Goal: Transaction & Acquisition: Purchase product/service

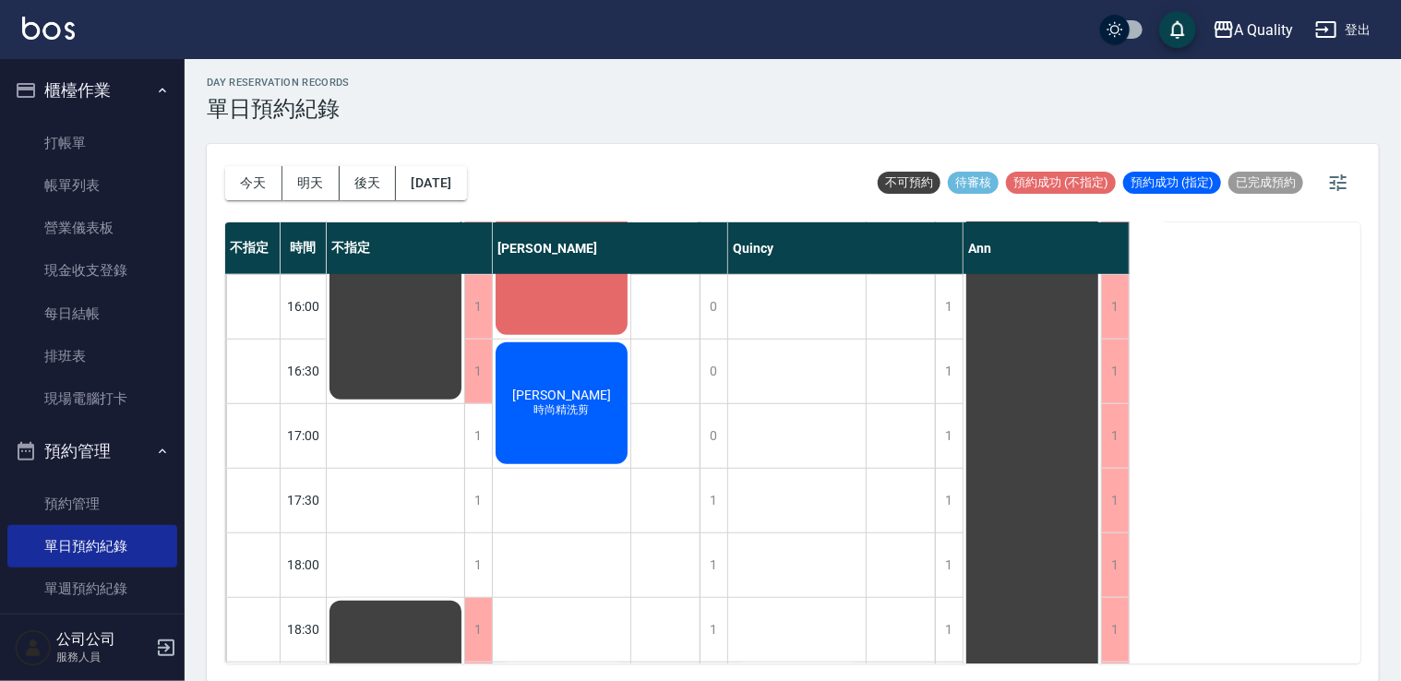
scroll to position [462, 0]
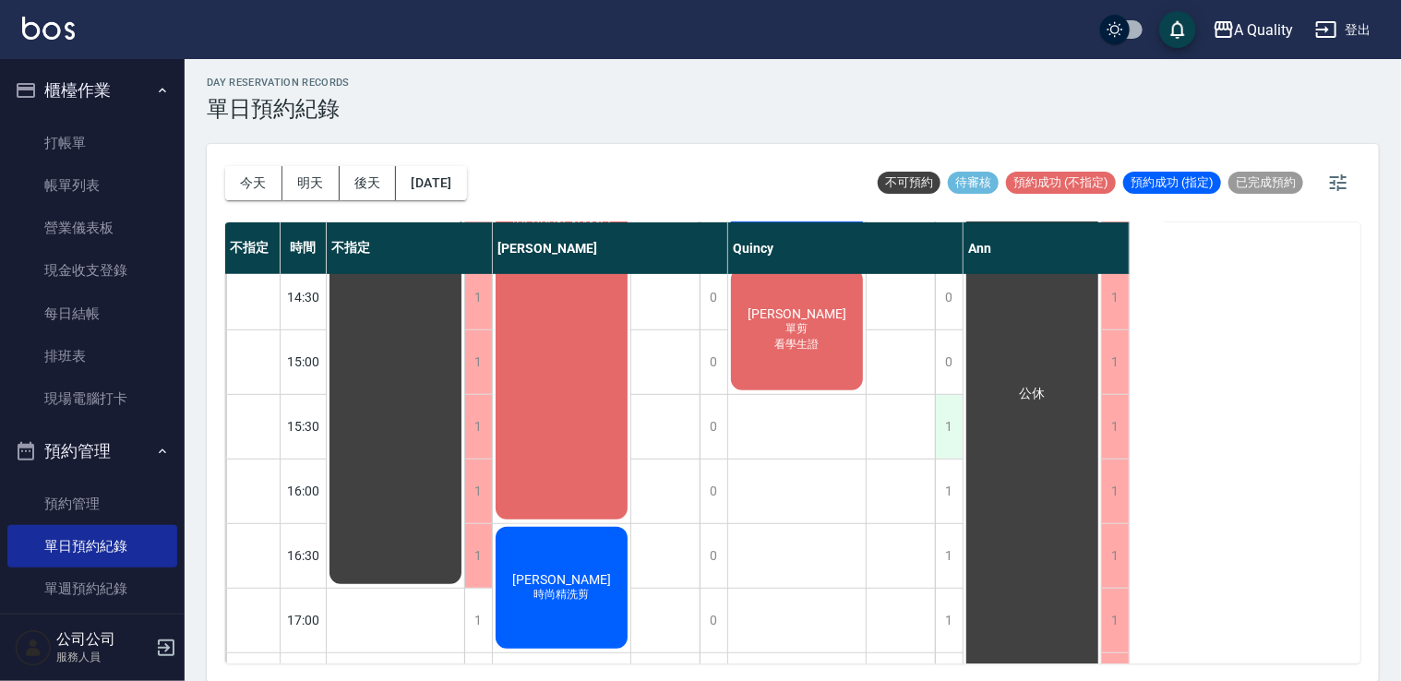
click at [945, 430] on div "1" at bounding box center [949, 427] width 28 height 64
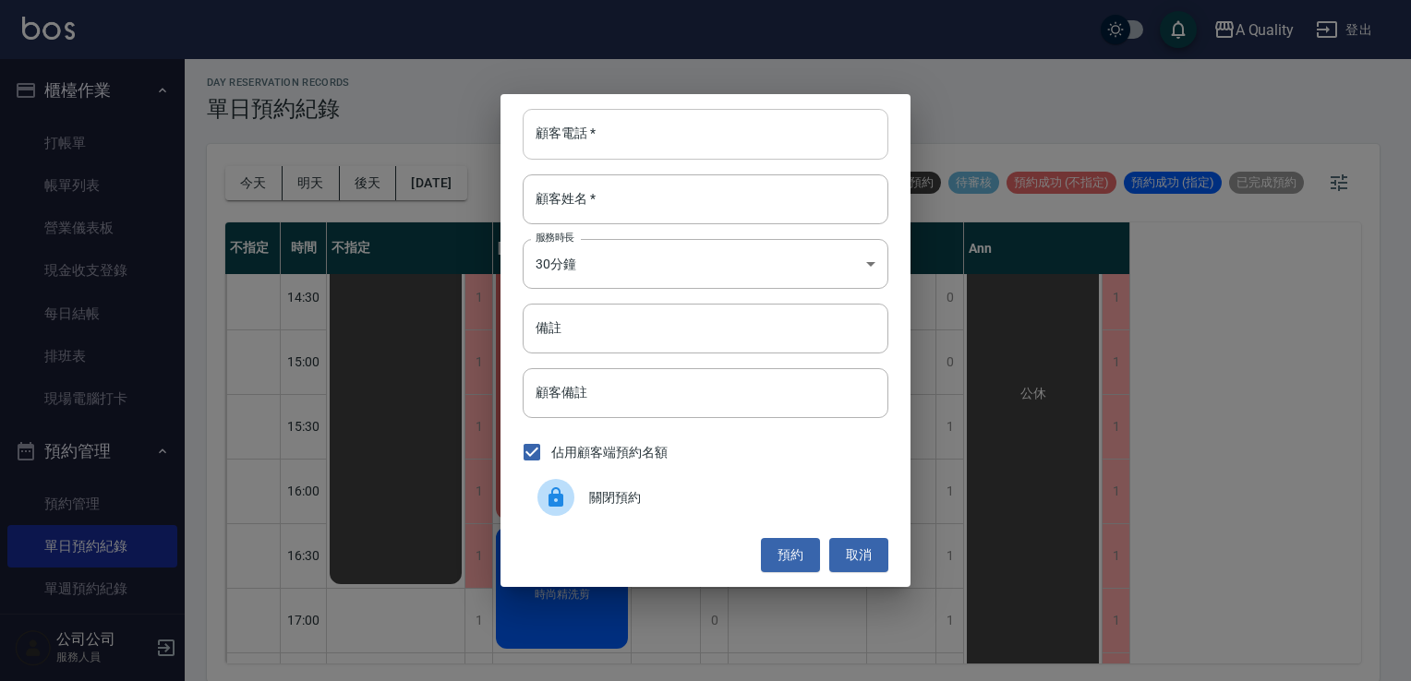
click at [679, 134] on input "顧客電話   *" at bounding box center [706, 134] width 366 height 50
type input "0920518595"
click at [609, 206] on input "顧客姓名   *" at bounding box center [706, 199] width 366 height 50
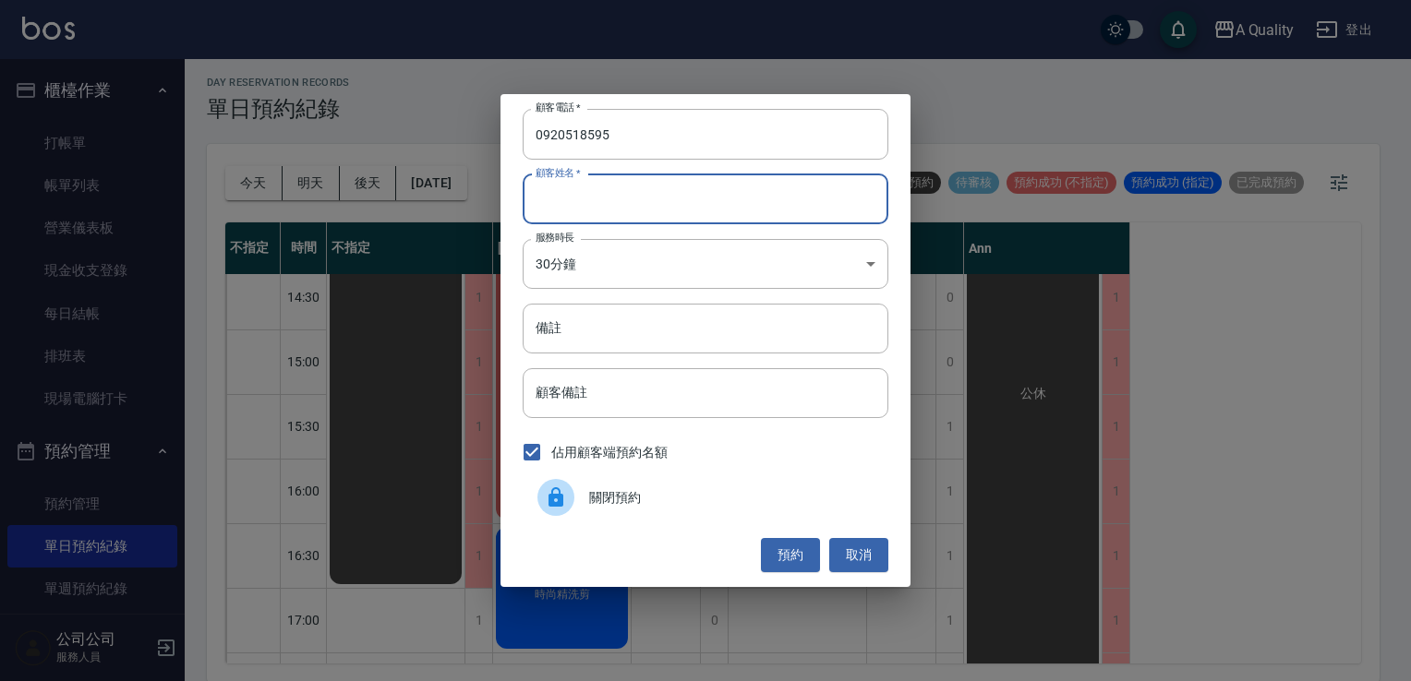
type input "王"
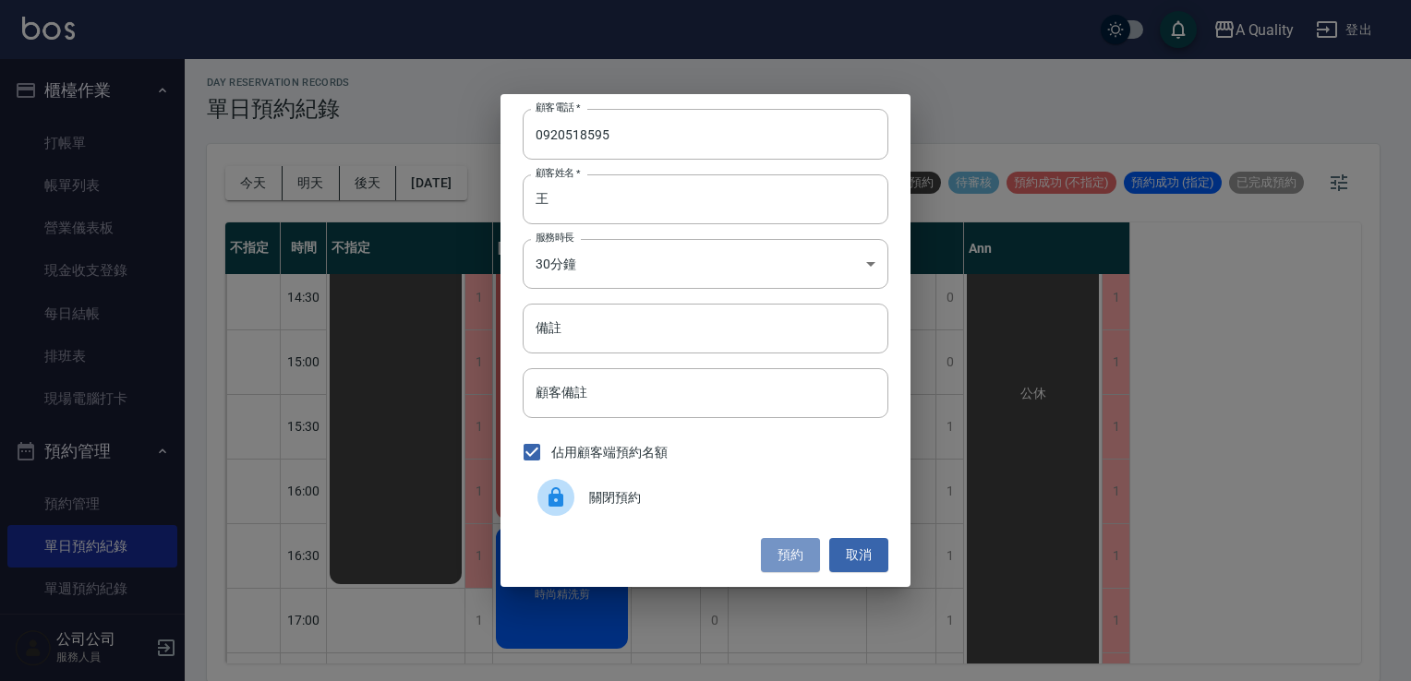
click at [808, 563] on button "預約" at bounding box center [790, 555] width 59 height 34
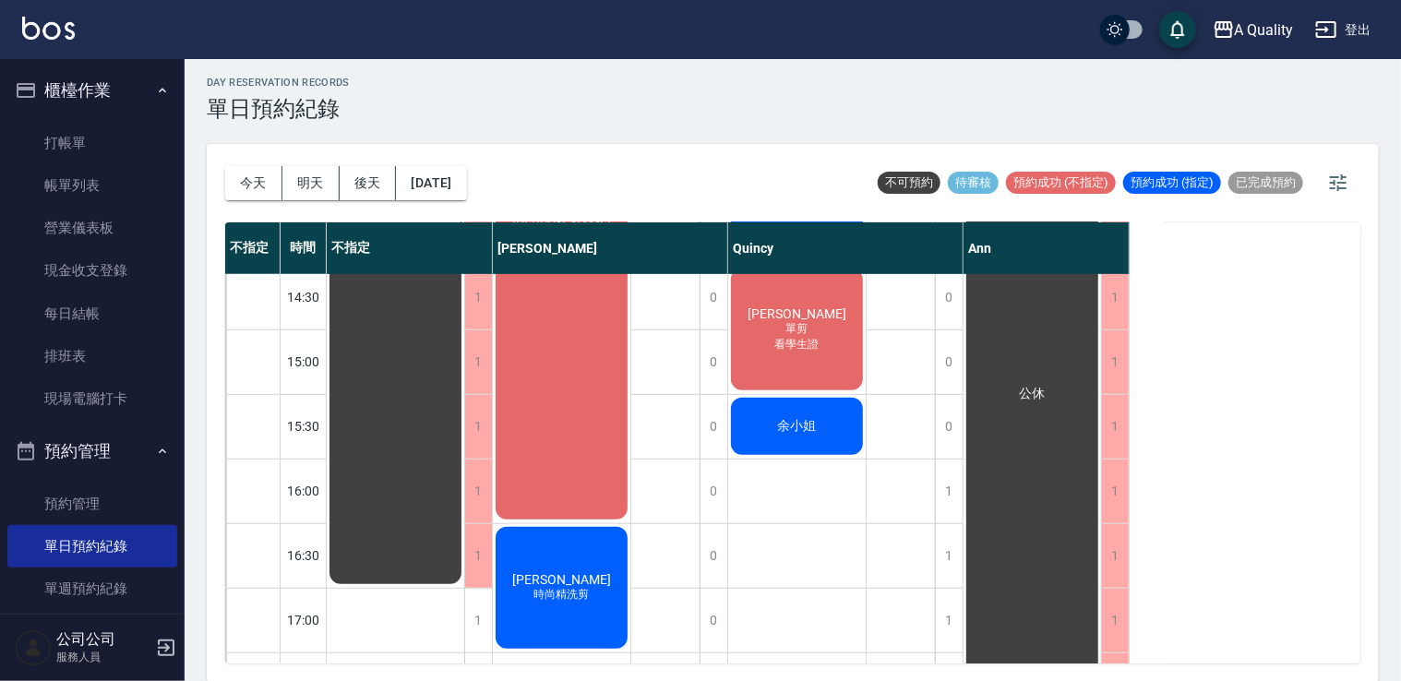
click at [413, 209] on span "余小姐" at bounding box center [395, 200] width 33 height 17
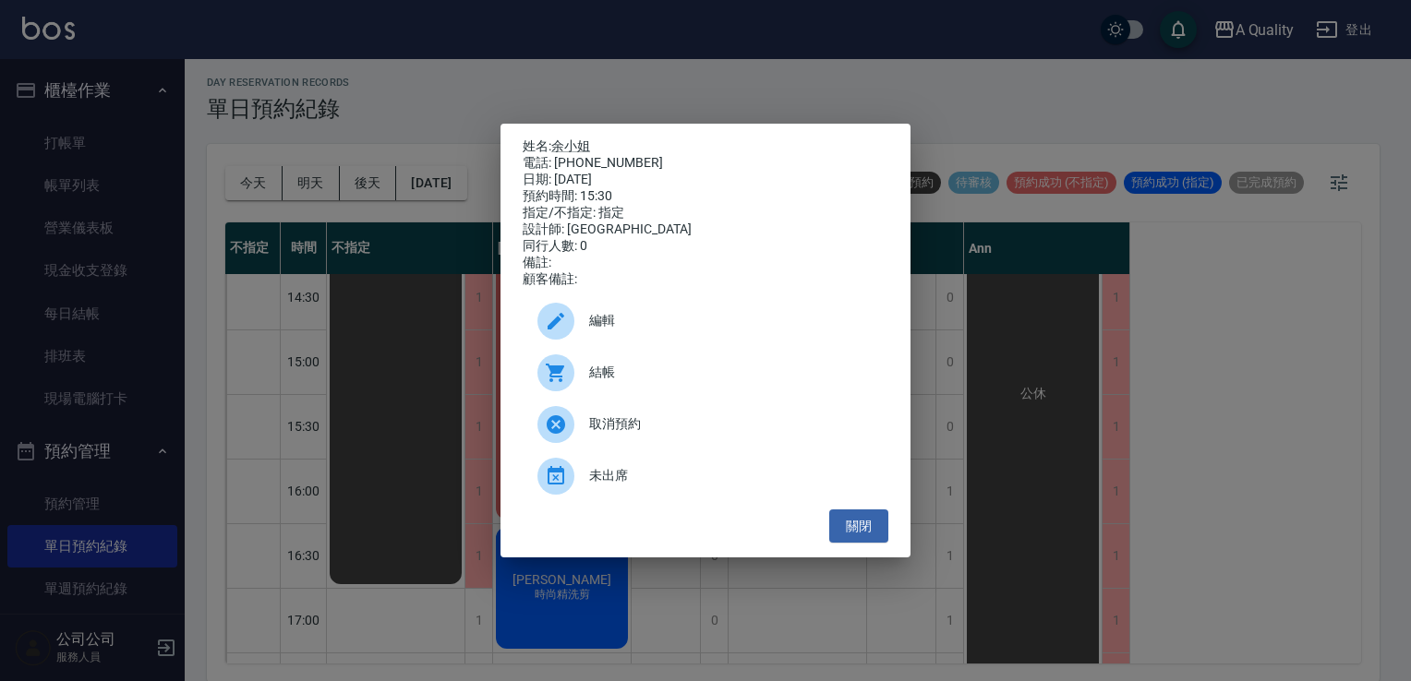
click at [602, 326] on span "編輯" at bounding box center [731, 320] width 284 height 19
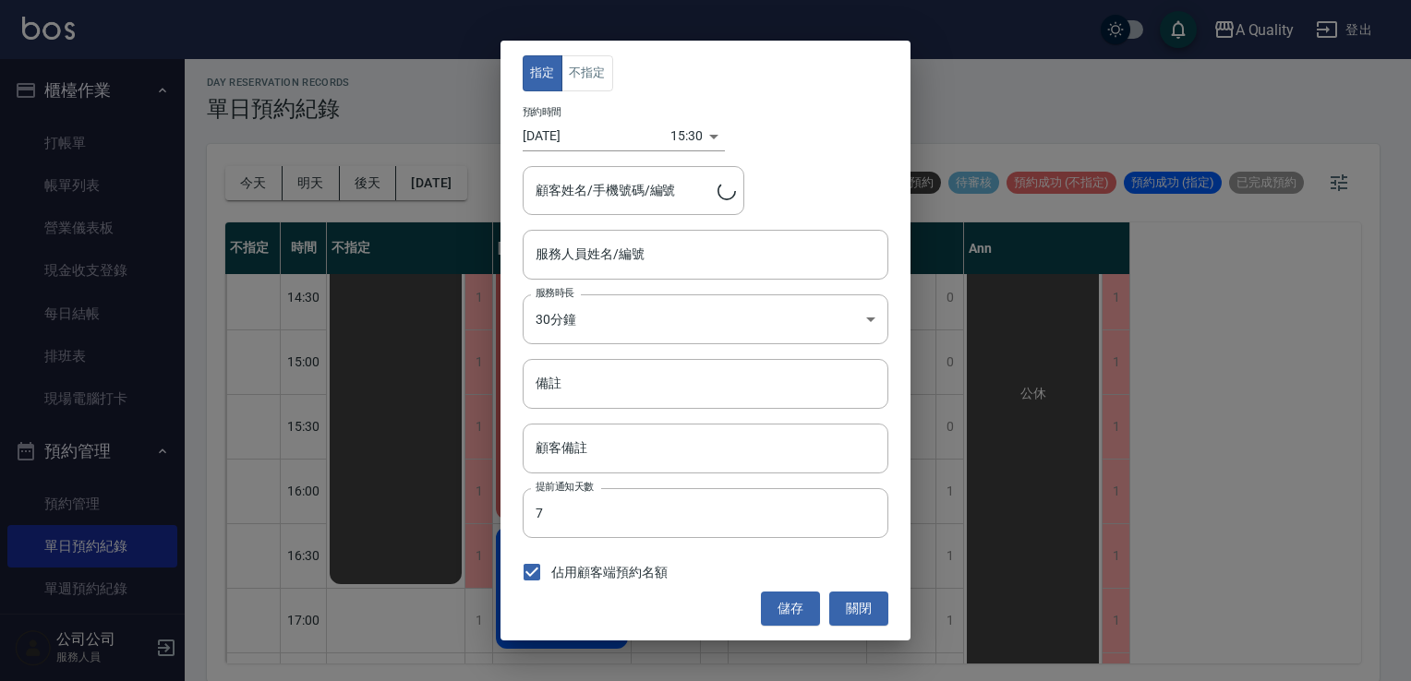
type input "Quincy(無代號)"
type input "余小姐/0920518595/"
click at [628, 305] on body "A Quality 登出 櫃檯作業 打帳單 帳單列表 營業儀表板 現金收支登錄 每日結帳 排班表 現場電腦打卡 預約管理 預約管理 單日預約紀錄 單週預約紀錄…" at bounding box center [705, 338] width 1411 height 687
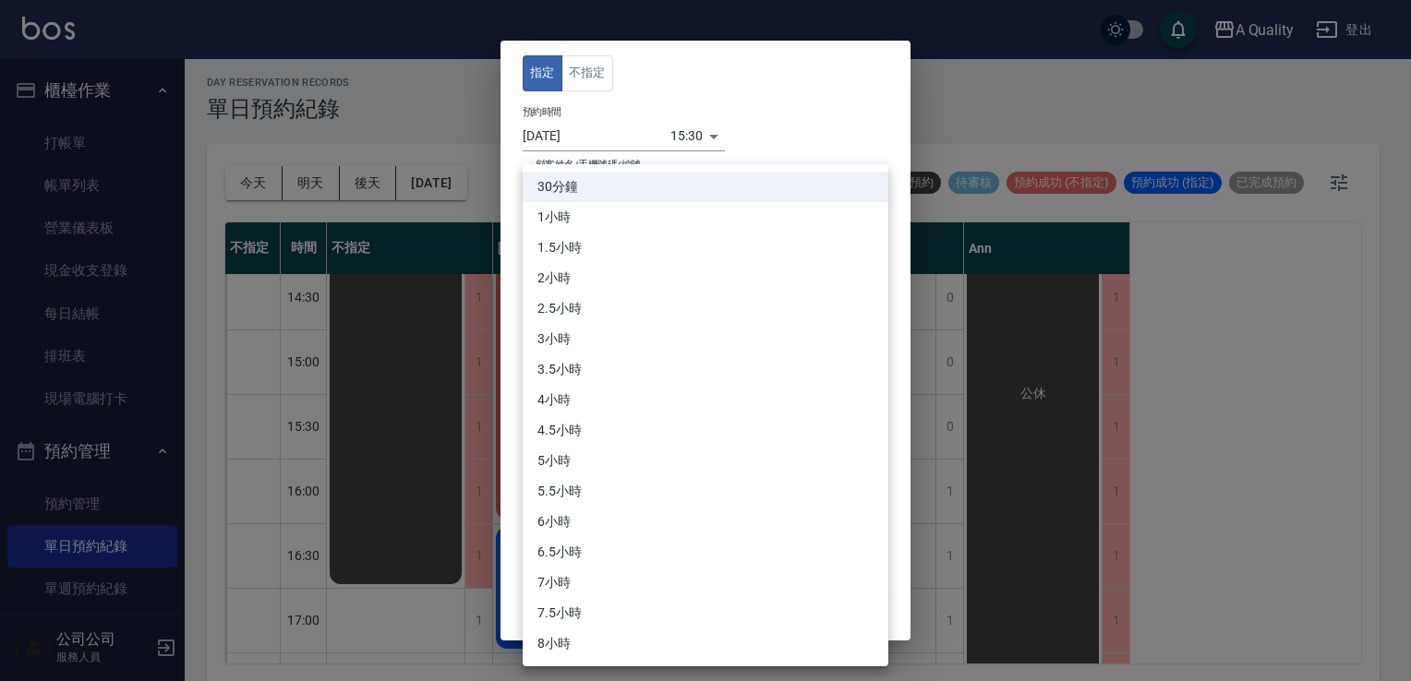
click at [580, 234] on li "1.5小時" at bounding box center [706, 248] width 366 height 30
type input "3"
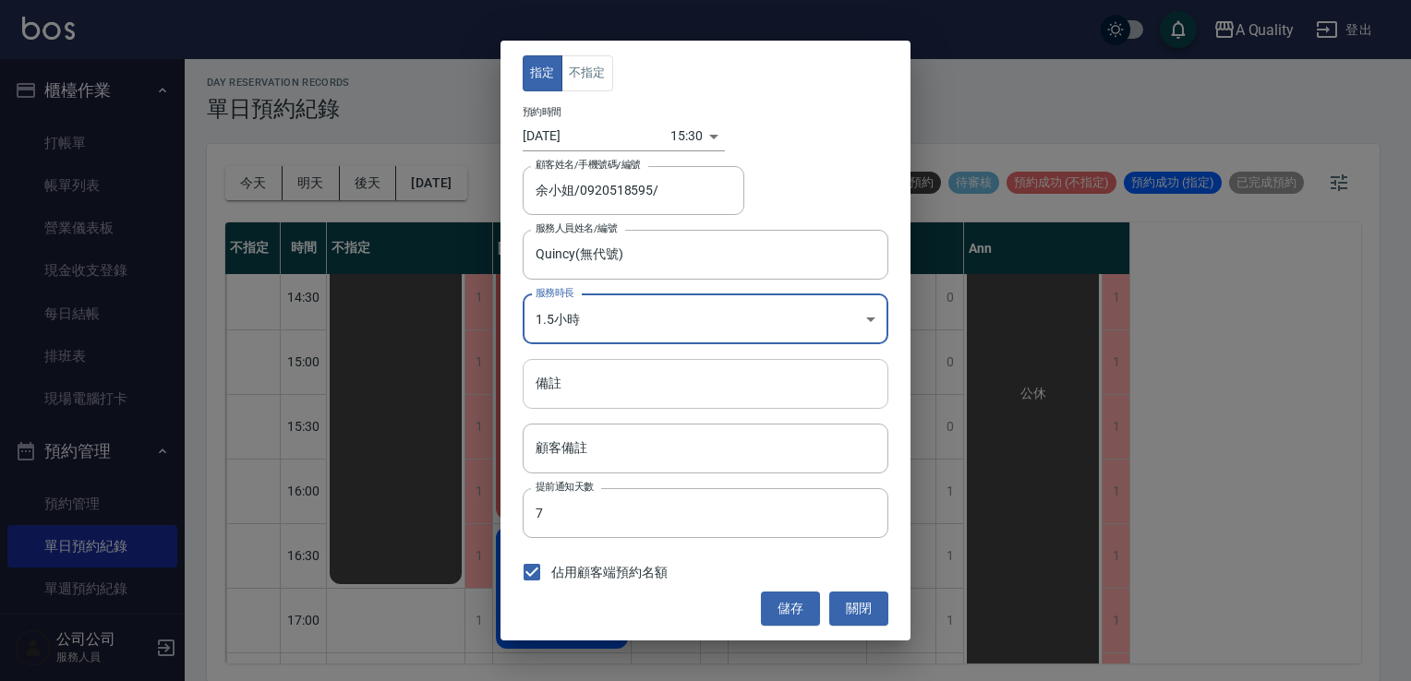
click at [613, 383] on input "備註" at bounding box center [706, 384] width 366 height 50
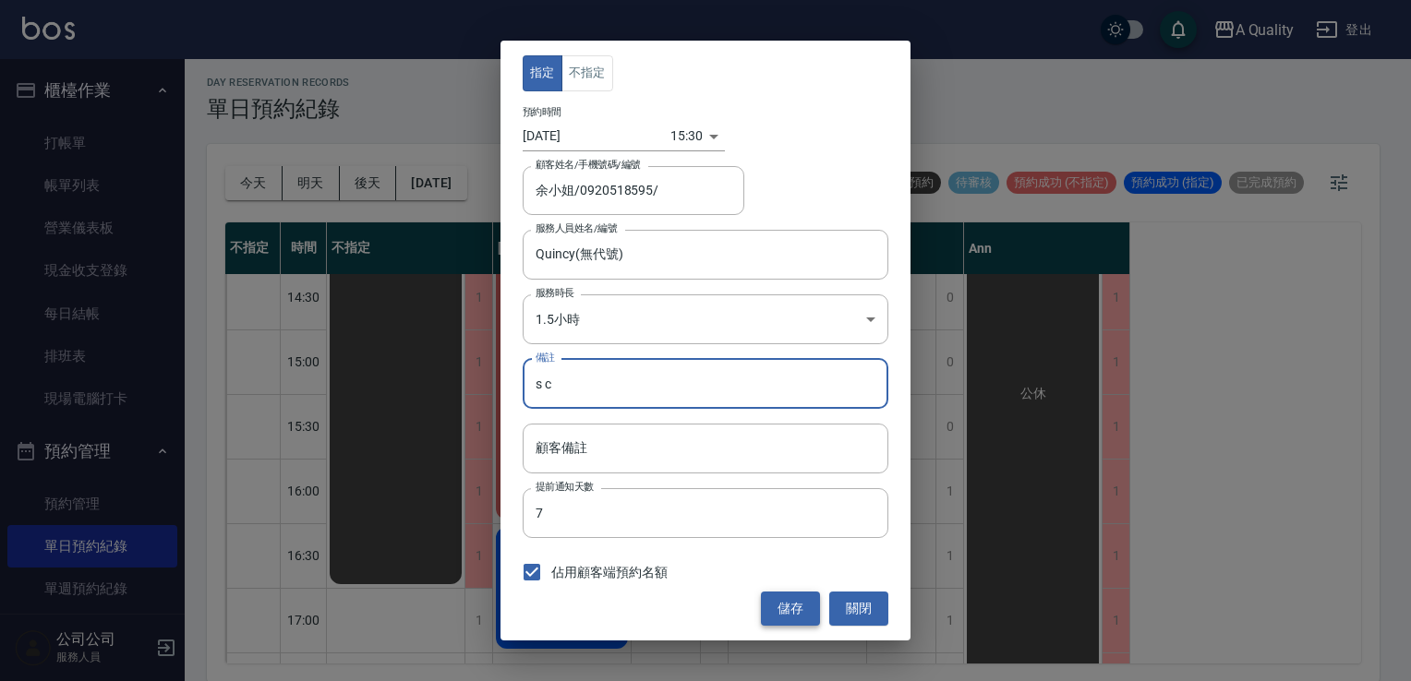
type input "s c"
click at [794, 607] on button "儲存" at bounding box center [790, 609] width 59 height 34
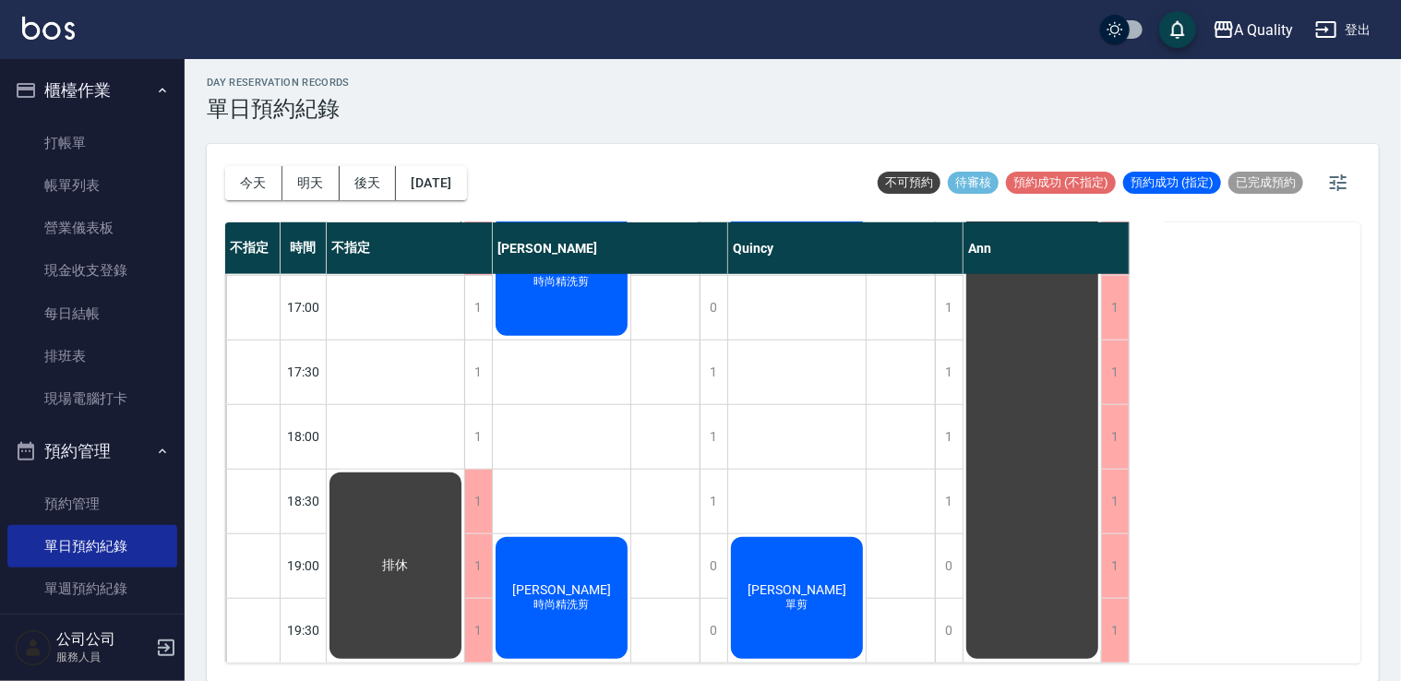
scroll to position [695, 0]
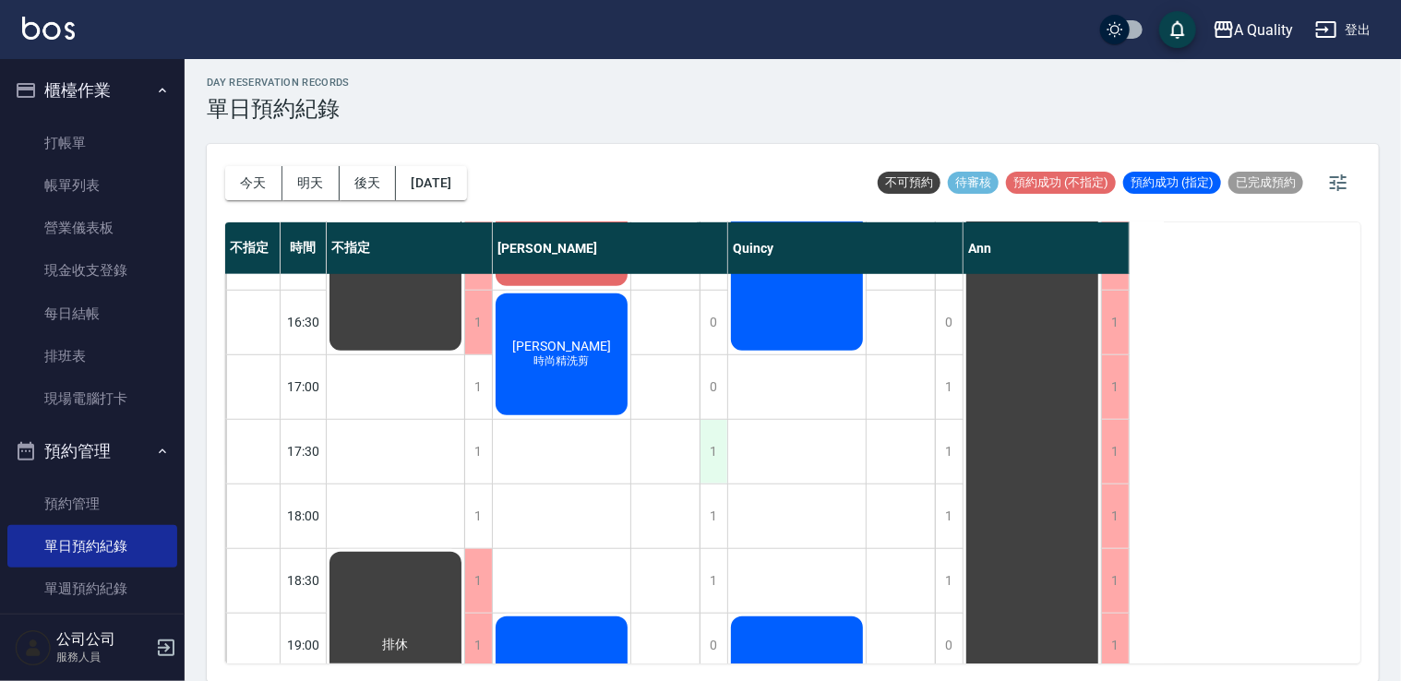
click at [720, 450] on div "1" at bounding box center [714, 452] width 28 height 64
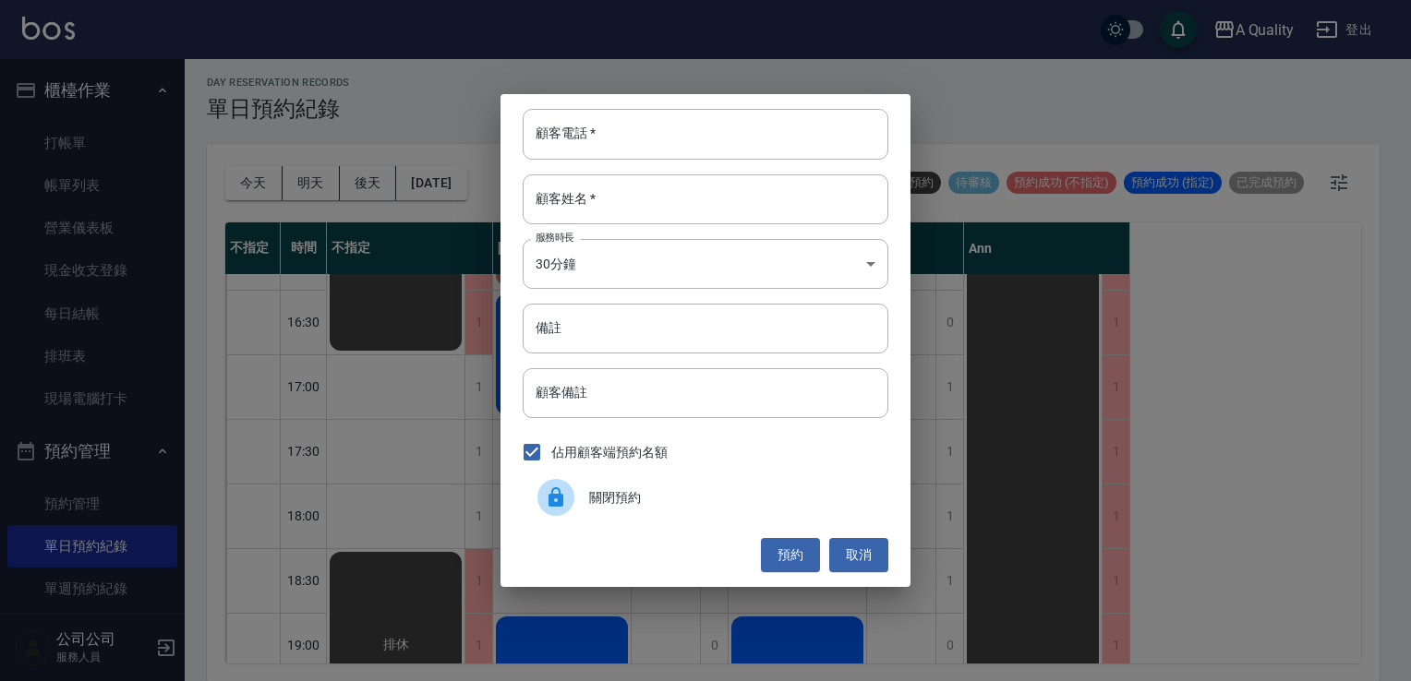
drag, startPoint x: 607, startPoint y: 497, endPoint x: 731, endPoint y: 547, distance: 134.2
click at [607, 497] on span "關閉預約" at bounding box center [731, 497] width 284 height 19
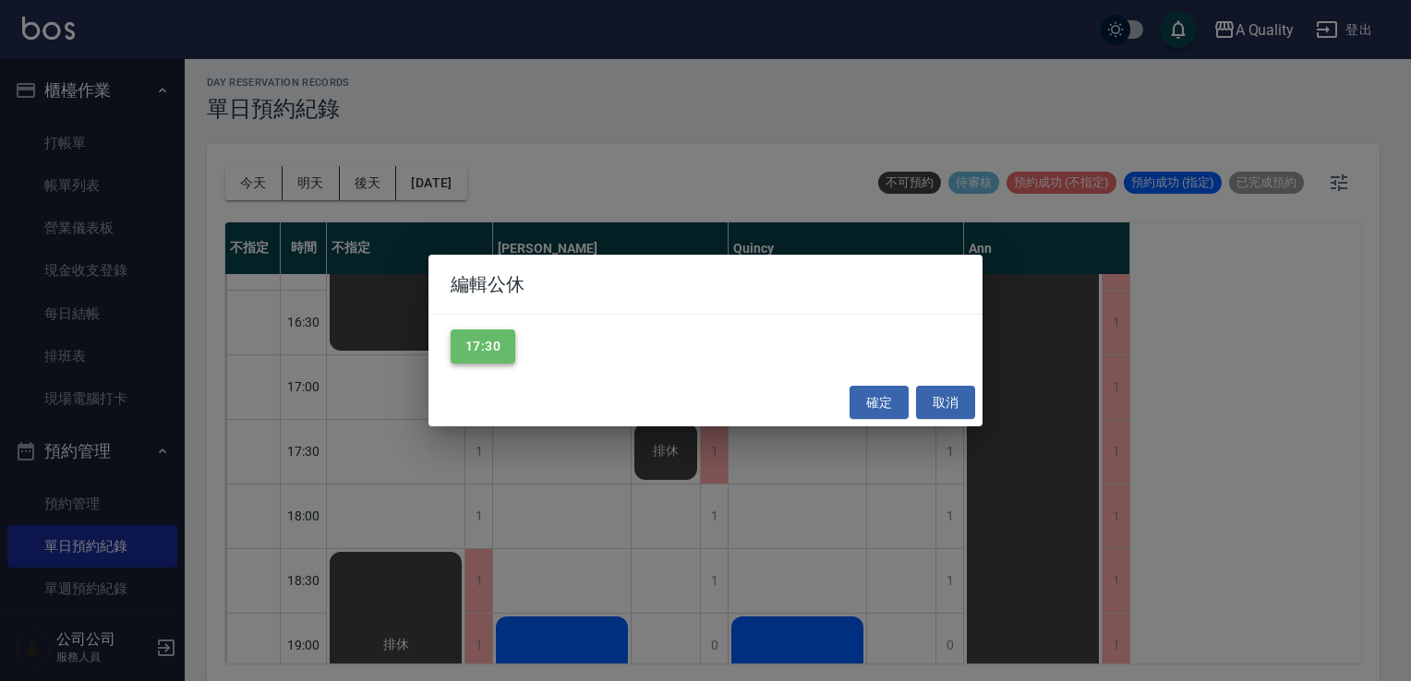
click at [504, 360] on button "17:30" at bounding box center [483, 347] width 65 height 34
click at [868, 407] on button "確定" at bounding box center [878, 403] width 59 height 34
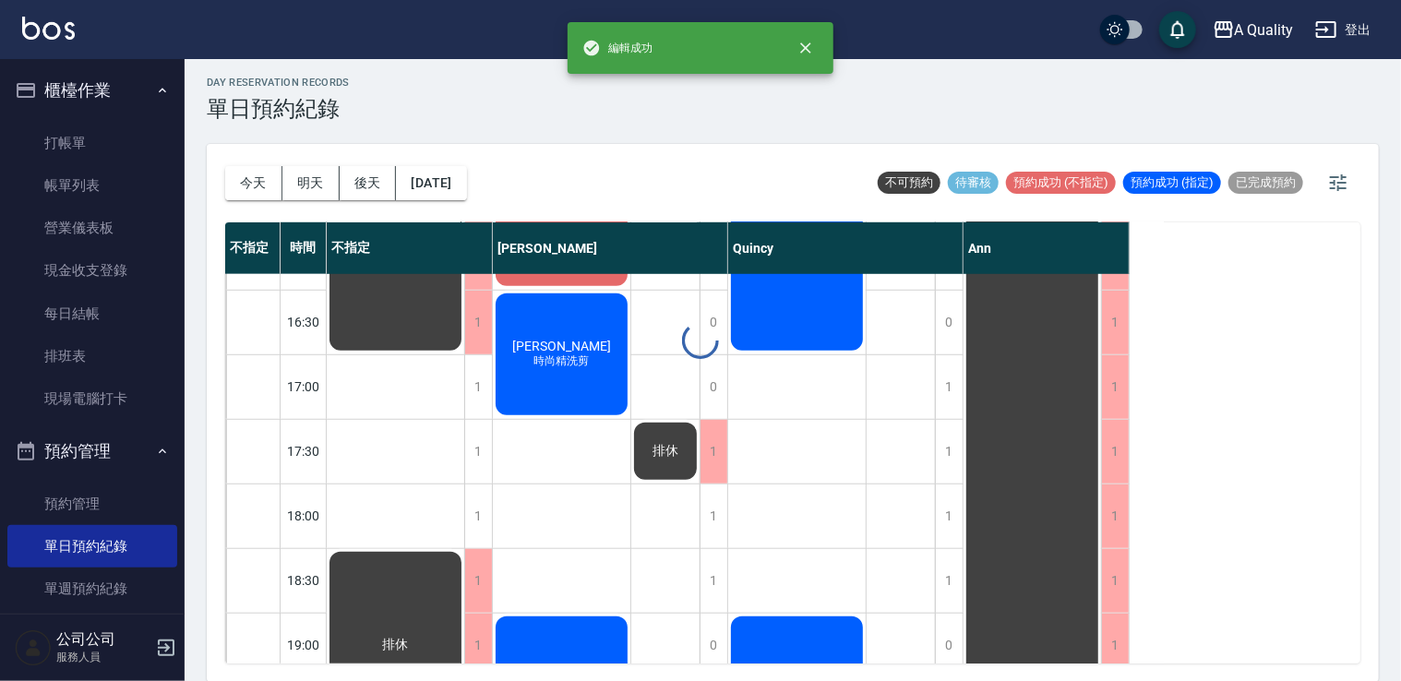
click at [591, 373] on div at bounding box center [700, 340] width 1401 height 681
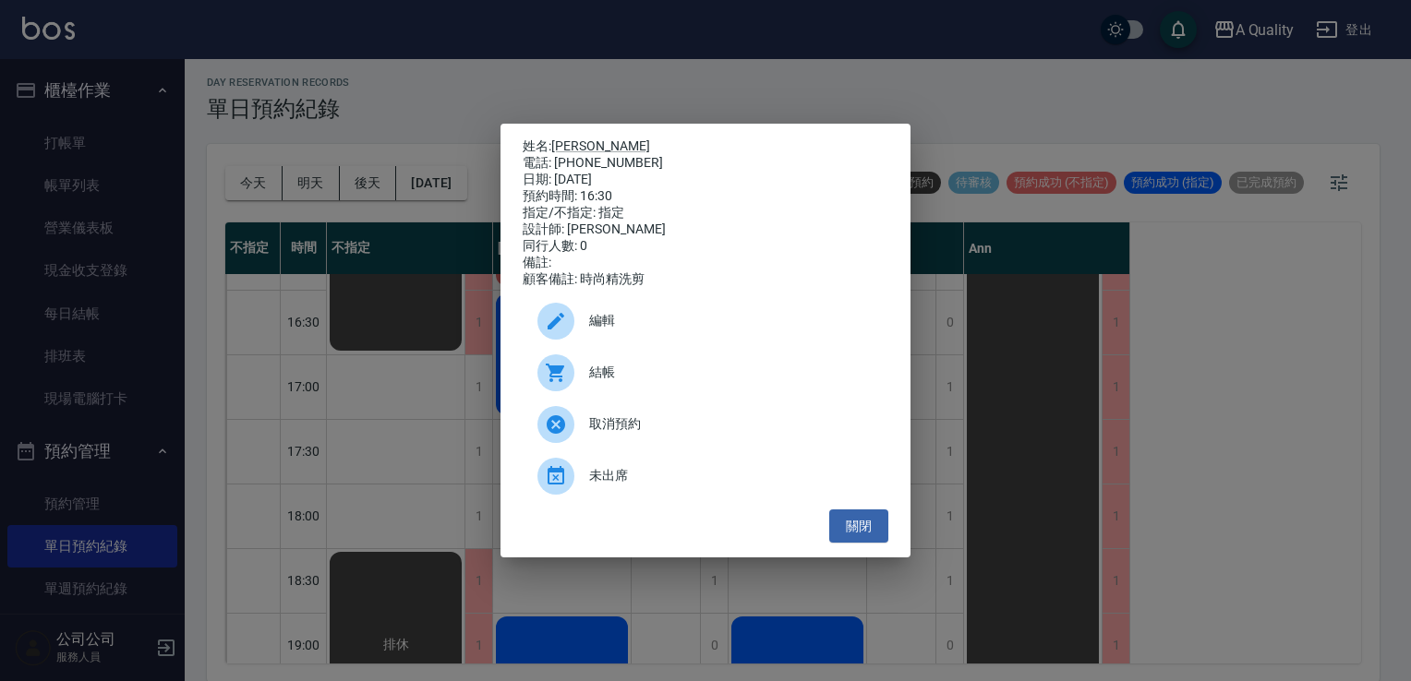
click at [583, 337] on div at bounding box center [563, 321] width 52 height 37
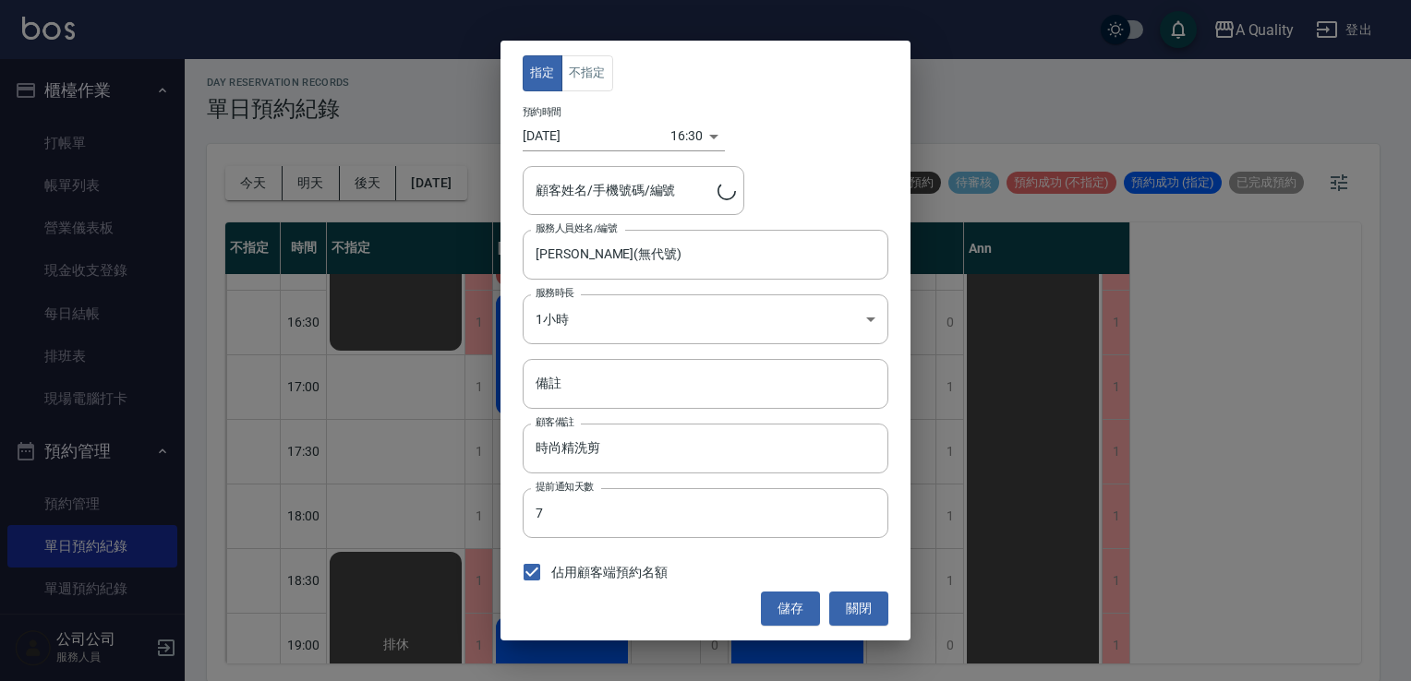
type input "[PERSON_NAME]/0966232569/"
click at [609, 327] on body "A Quality 登出 櫃檯作業 打帳單 帳單列表 營業儀表板 現金收支登錄 每日結帳 排班表 現場電腦打卡 預約管理 預約管理 單日預約紀錄 單週預約紀錄…" at bounding box center [705, 338] width 1411 height 687
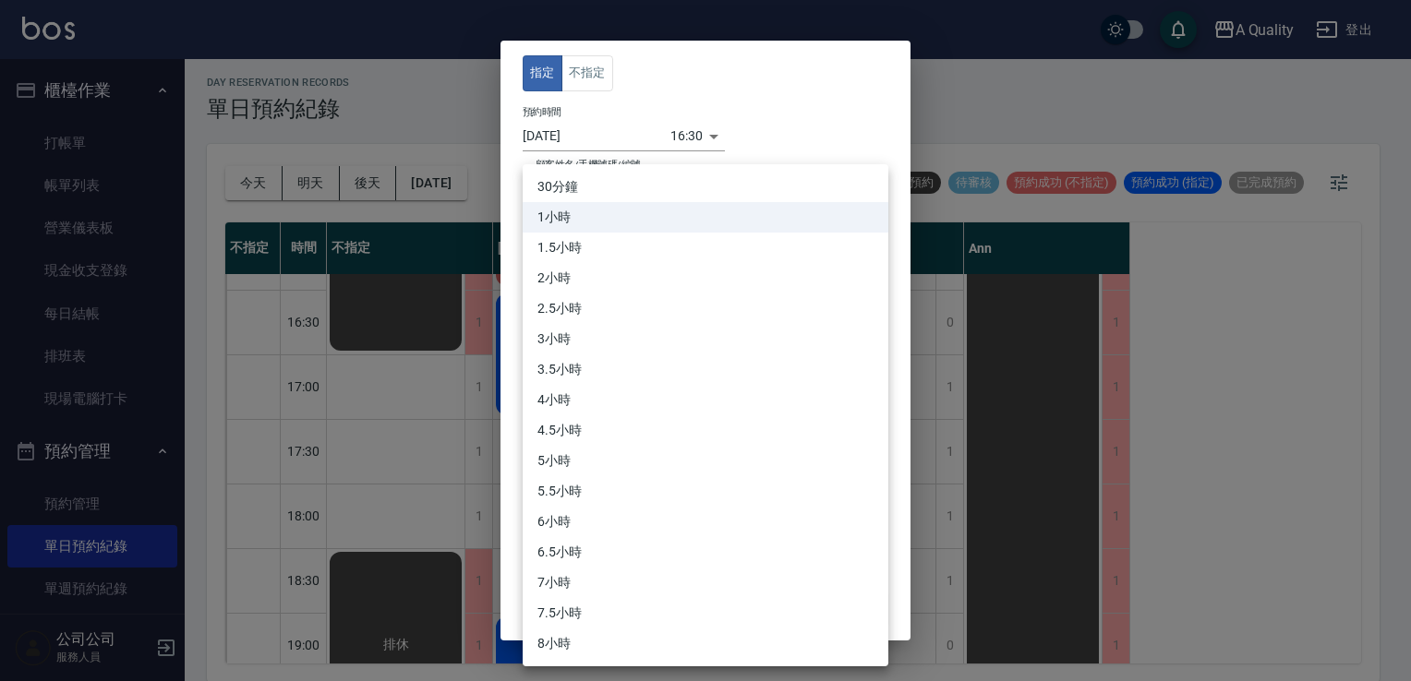
click at [583, 253] on li "1.5小時" at bounding box center [706, 248] width 366 height 30
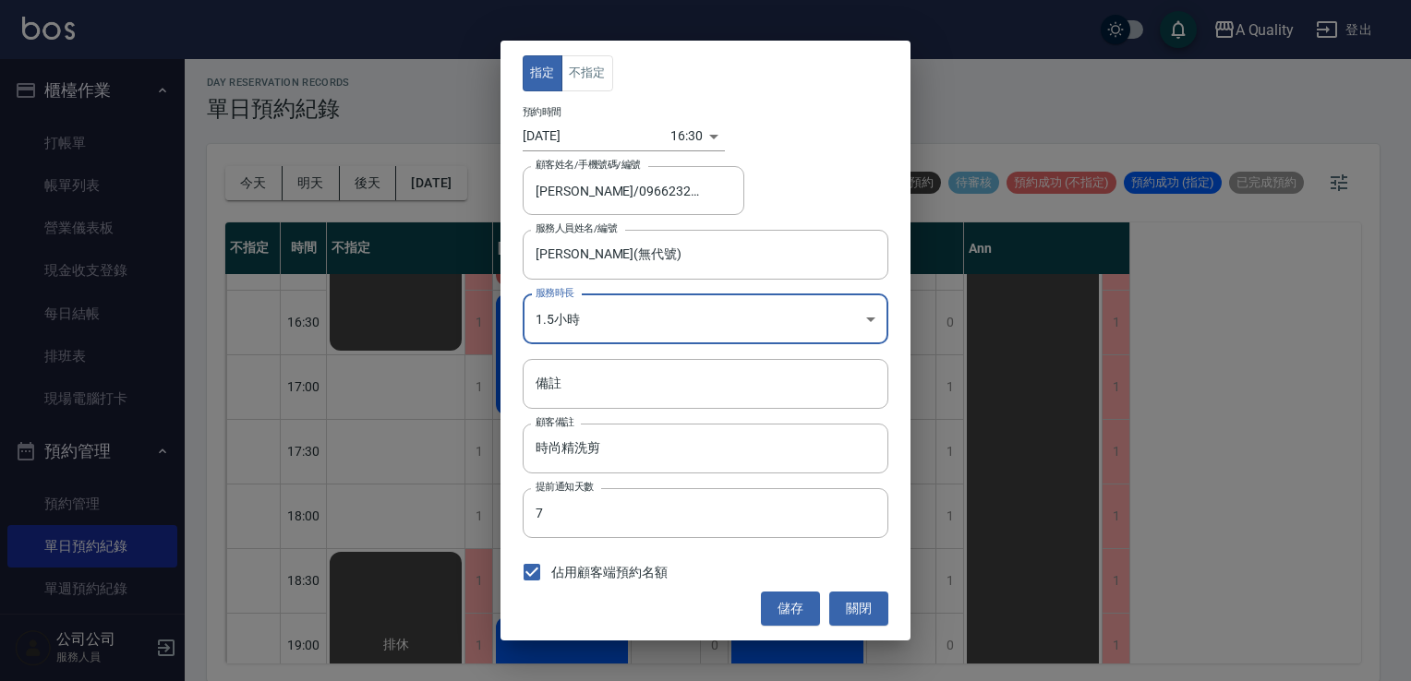
click at [658, 319] on body "A Quality 登出 櫃檯作業 打帳單 帳單列表 營業儀表板 現金收支登錄 每日結帳 排班表 現場電腦打卡 預約管理 預約管理 單日預約紀錄 單週預約紀錄…" at bounding box center [705, 338] width 1411 height 687
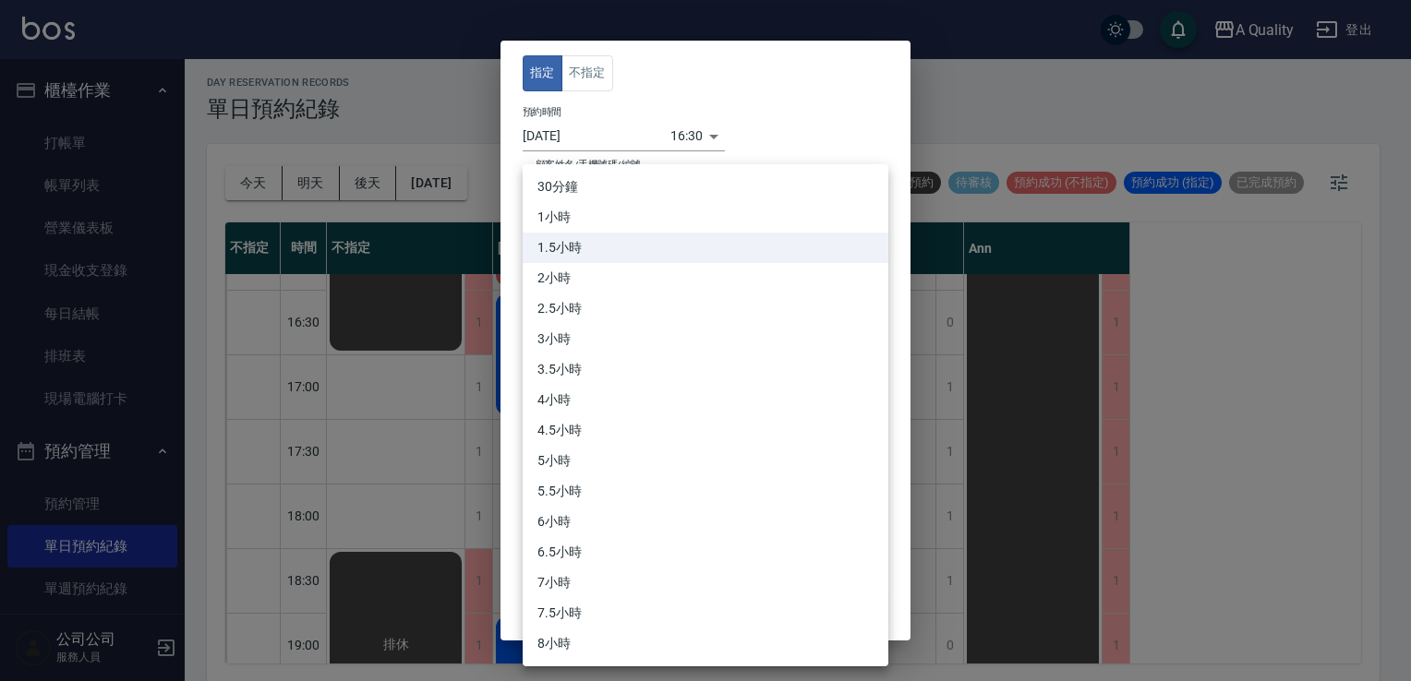
click at [578, 216] on li "1小時" at bounding box center [706, 217] width 366 height 30
type input "2"
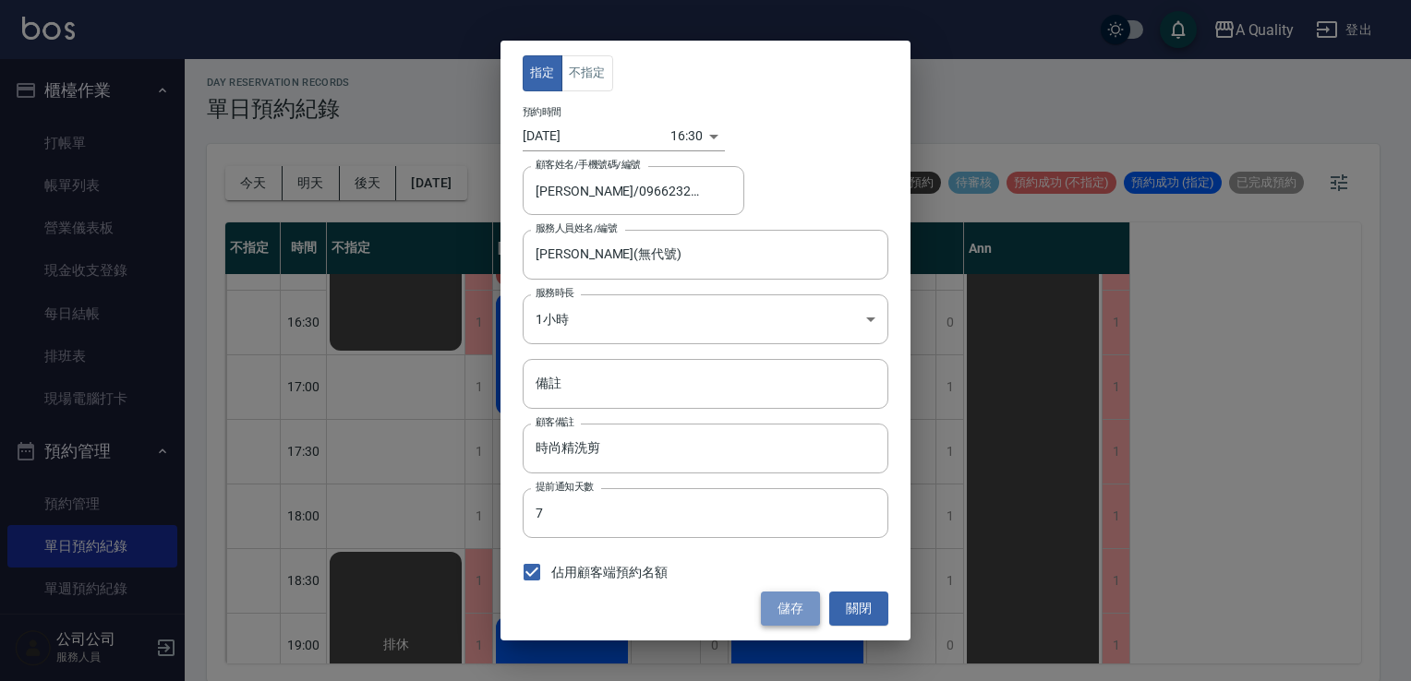
click at [805, 608] on button "儲存" at bounding box center [790, 609] width 59 height 34
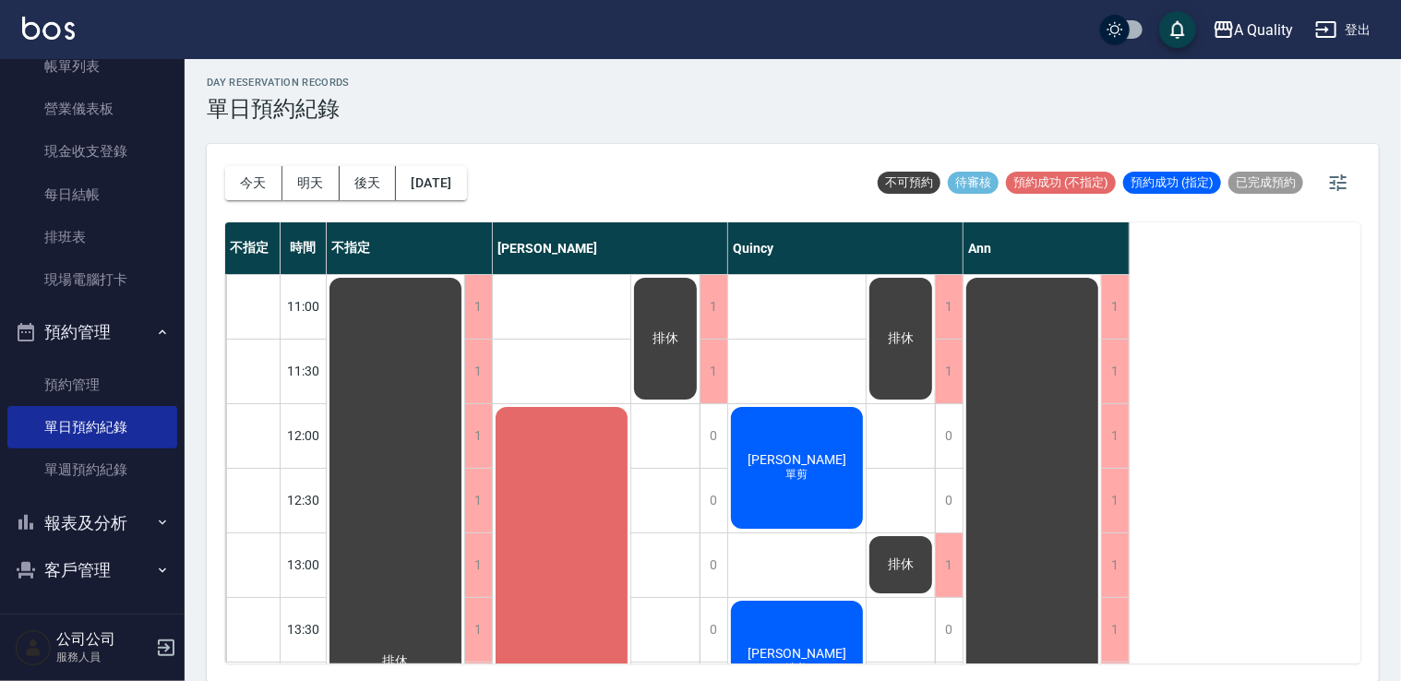
scroll to position [121, 0]
click at [86, 573] on button "客戶管理" at bounding box center [92, 569] width 170 height 48
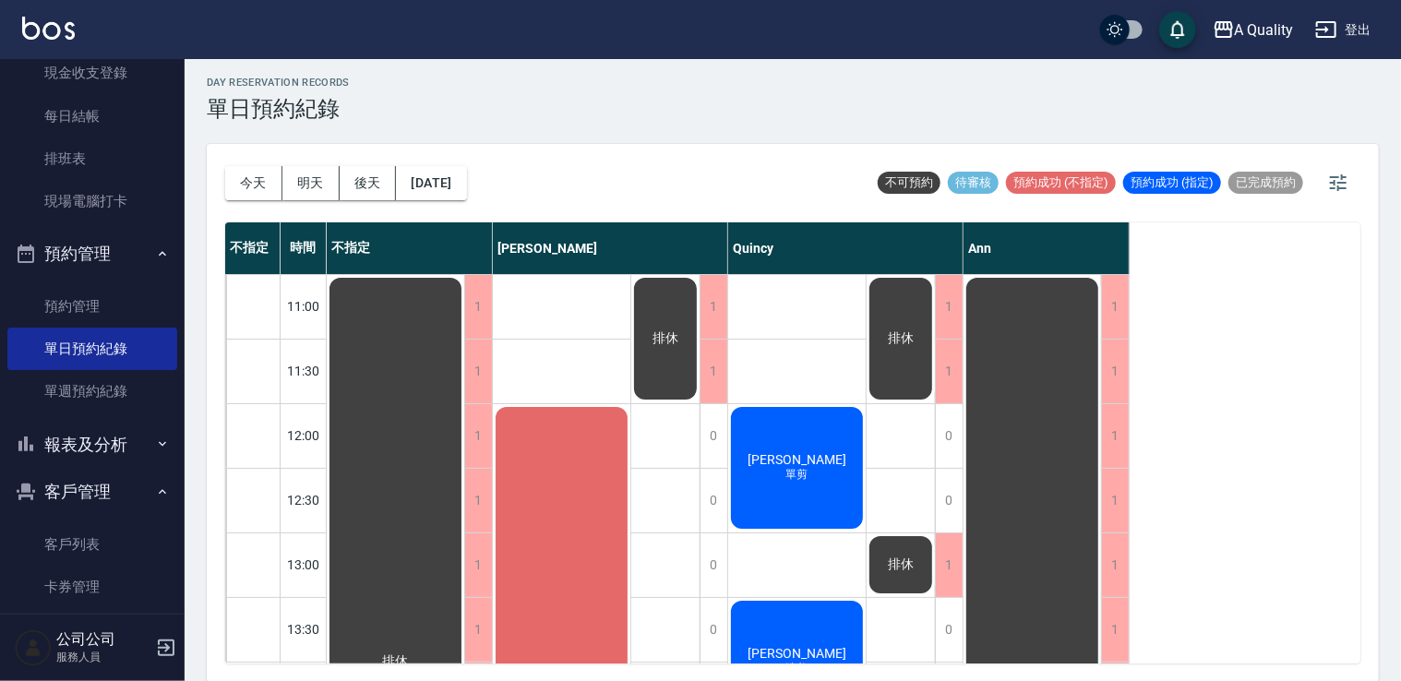
scroll to position [263, 0]
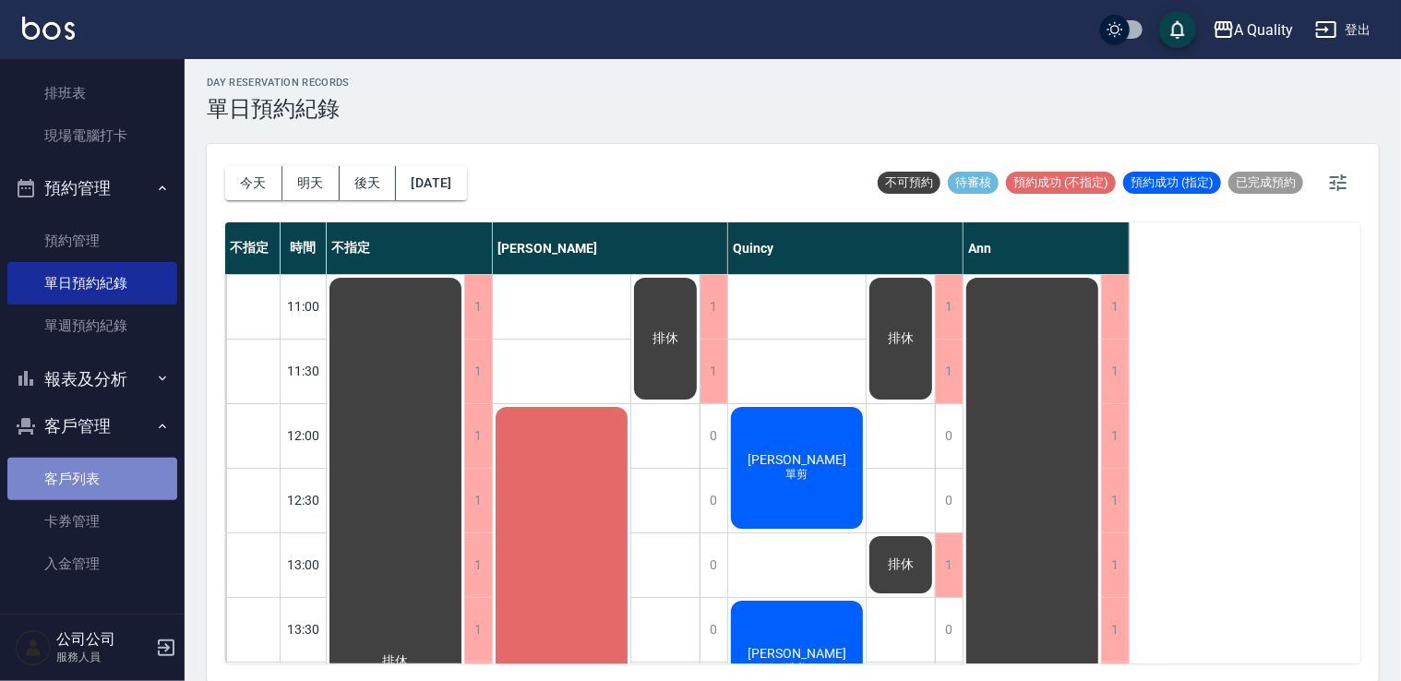
click at [100, 468] on link "客戶列表" at bounding box center [92, 479] width 170 height 42
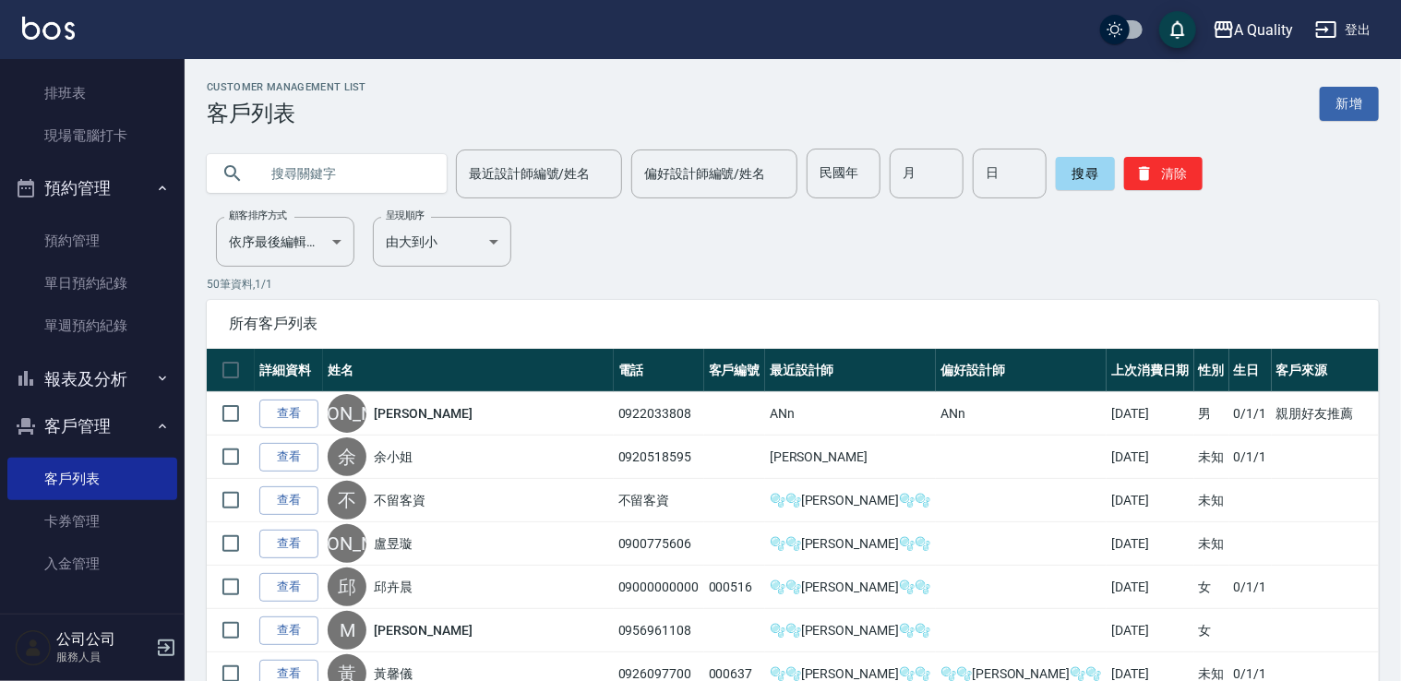
click at [309, 183] on input "text" at bounding box center [346, 174] width 174 height 50
type input "e"
type input "郭"
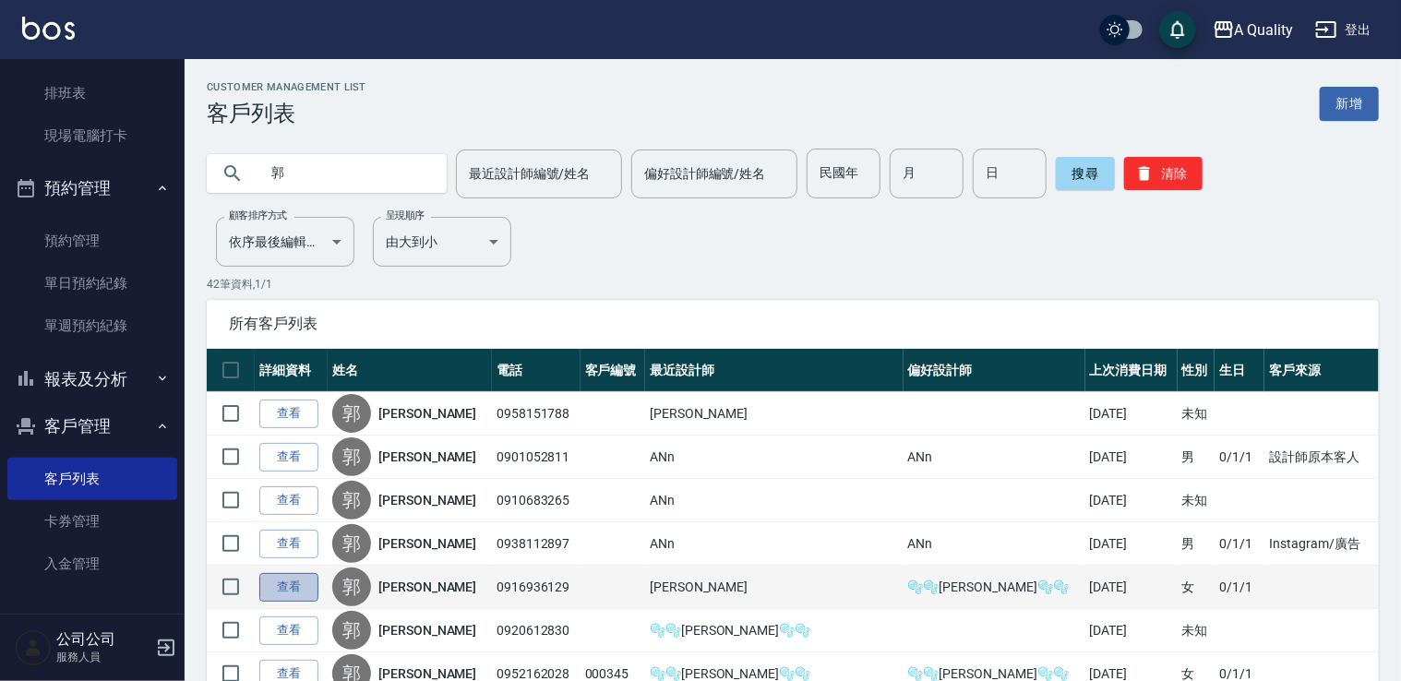
click at [290, 589] on link "查看" at bounding box center [288, 587] width 59 height 29
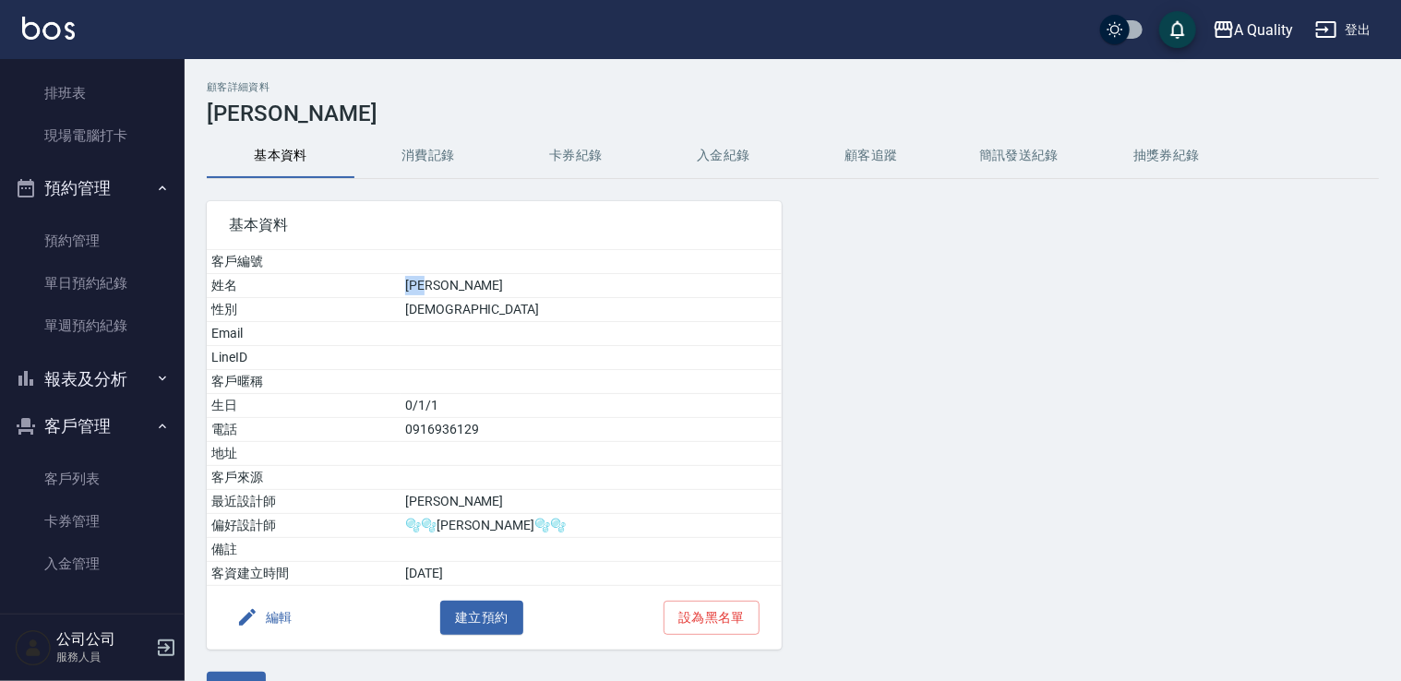
drag, startPoint x: 461, startPoint y: 293, endPoint x: 497, endPoint y: 294, distance: 36.0
click at [497, 294] on td "[PERSON_NAME]" at bounding box center [591, 286] width 381 height 24
drag, startPoint x: 497, startPoint y: 294, endPoint x: 485, endPoint y: 293, distance: 12.0
copy td "[PERSON_NAME]"
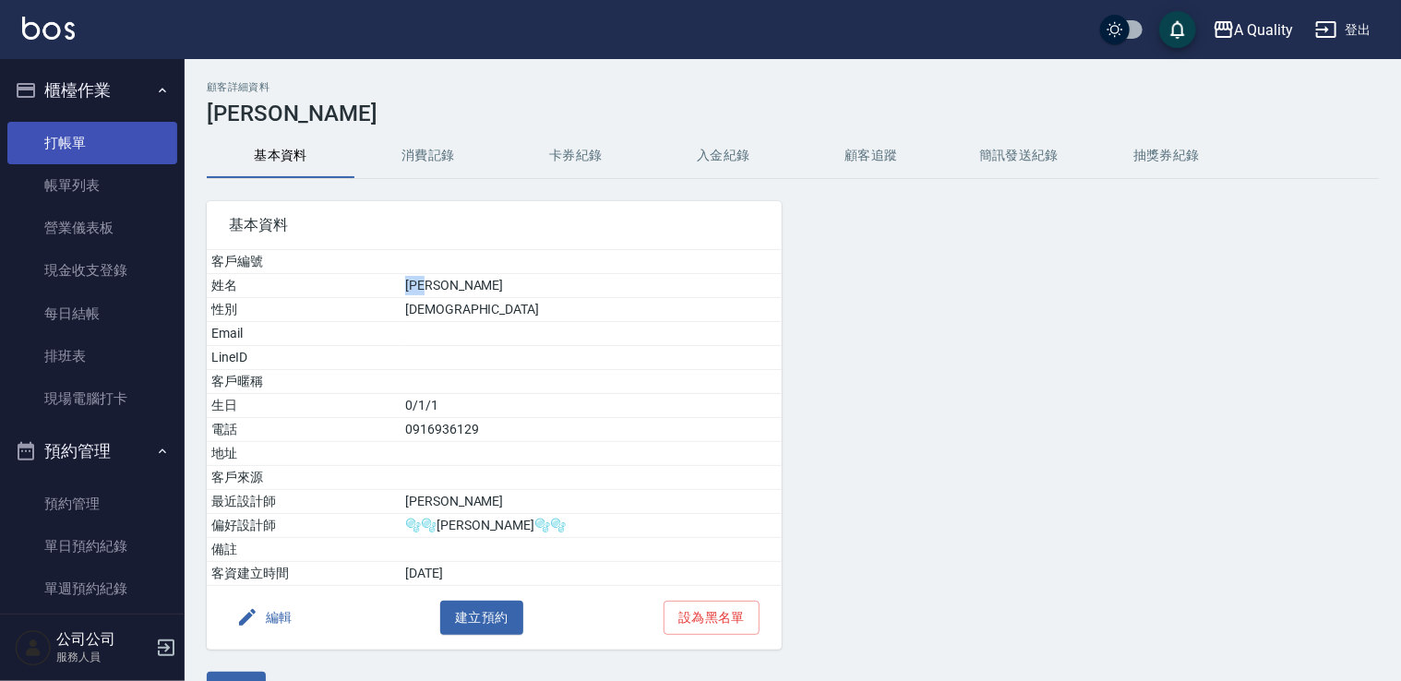
click at [108, 142] on link "打帳單" at bounding box center [92, 143] width 170 height 42
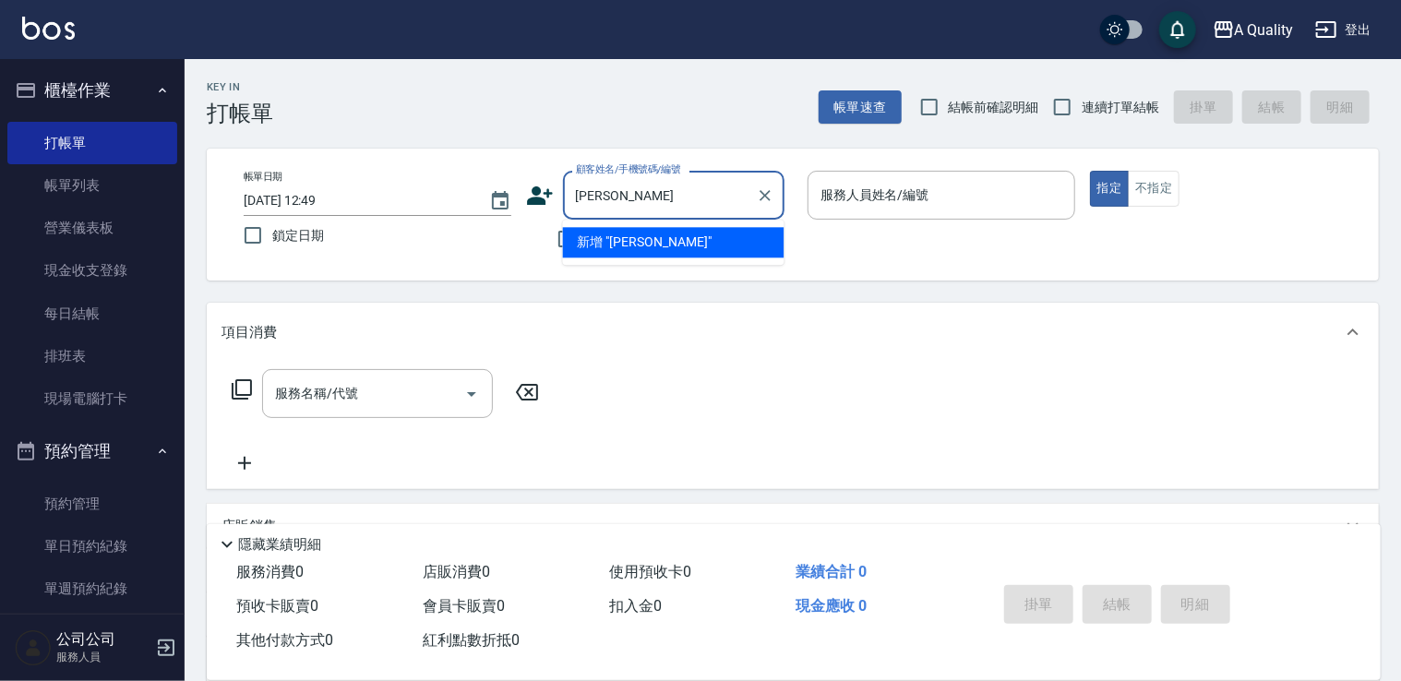
click at [648, 250] on li "新增 "[PERSON_NAME]"" at bounding box center [674, 242] width 222 height 30
click at [704, 206] on input "[PERSON_NAME]" at bounding box center [659, 195] width 177 height 32
click at [691, 240] on li "[PERSON_NAME]/0916936129/" at bounding box center [674, 242] width 222 height 30
type input "[PERSON_NAME]/0916936129/"
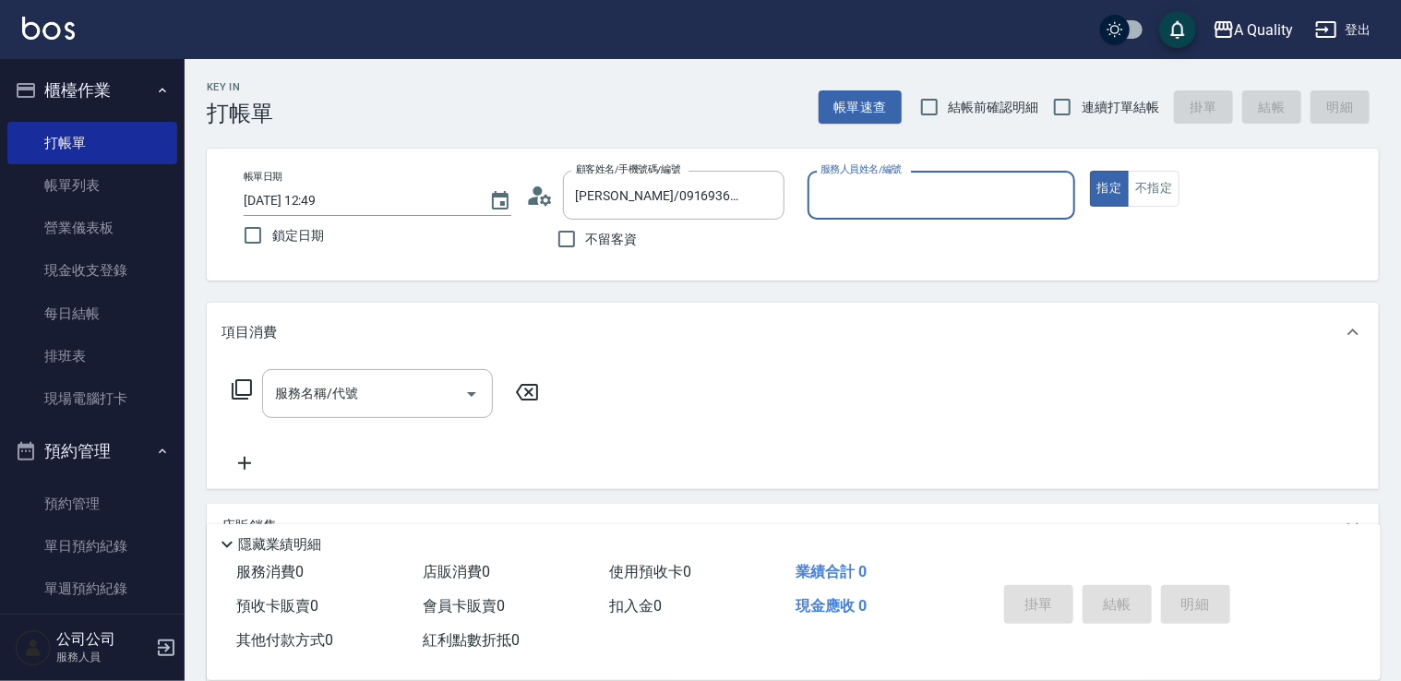
type input "[PERSON_NAME](無代號)"
click at [1057, 196] on icon "Clear" at bounding box center [1056, 195] width 11 height 11
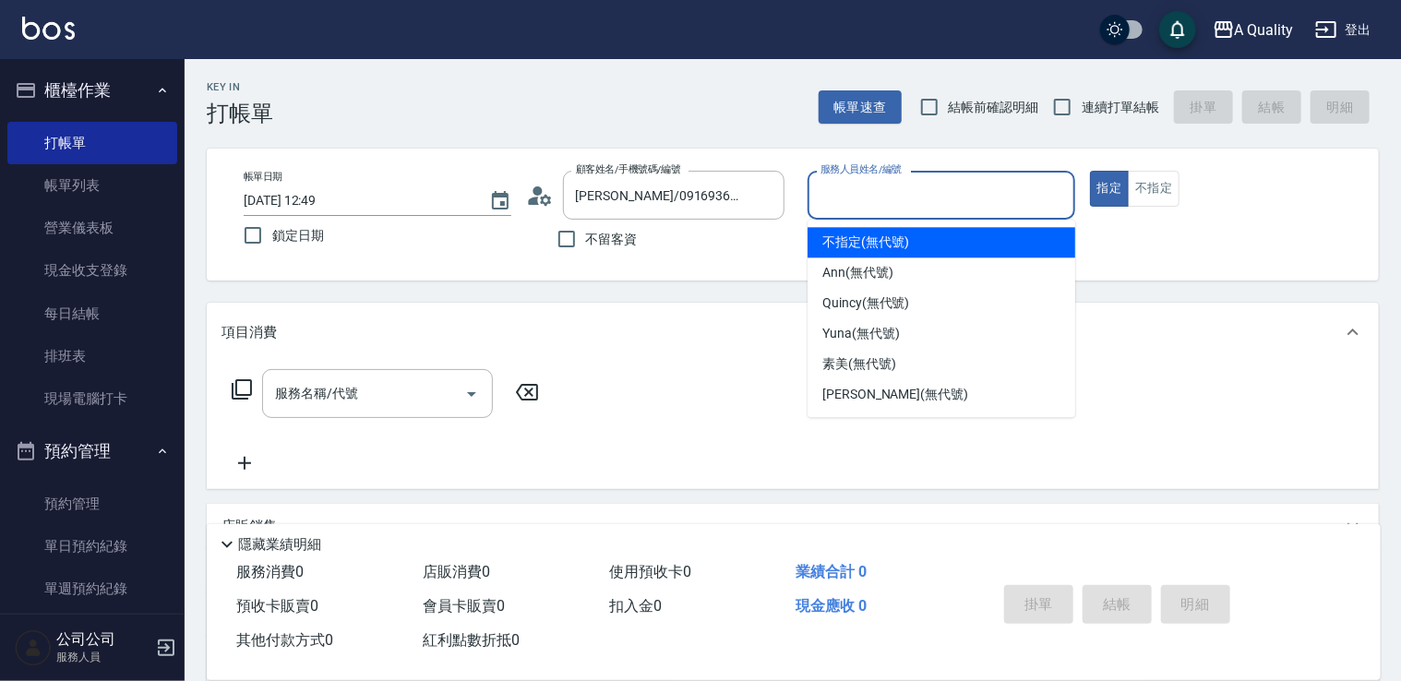
click at [1006, 196] on input "服務人員姓名/編號" at bounding box center [941, 195] width 251 height 32
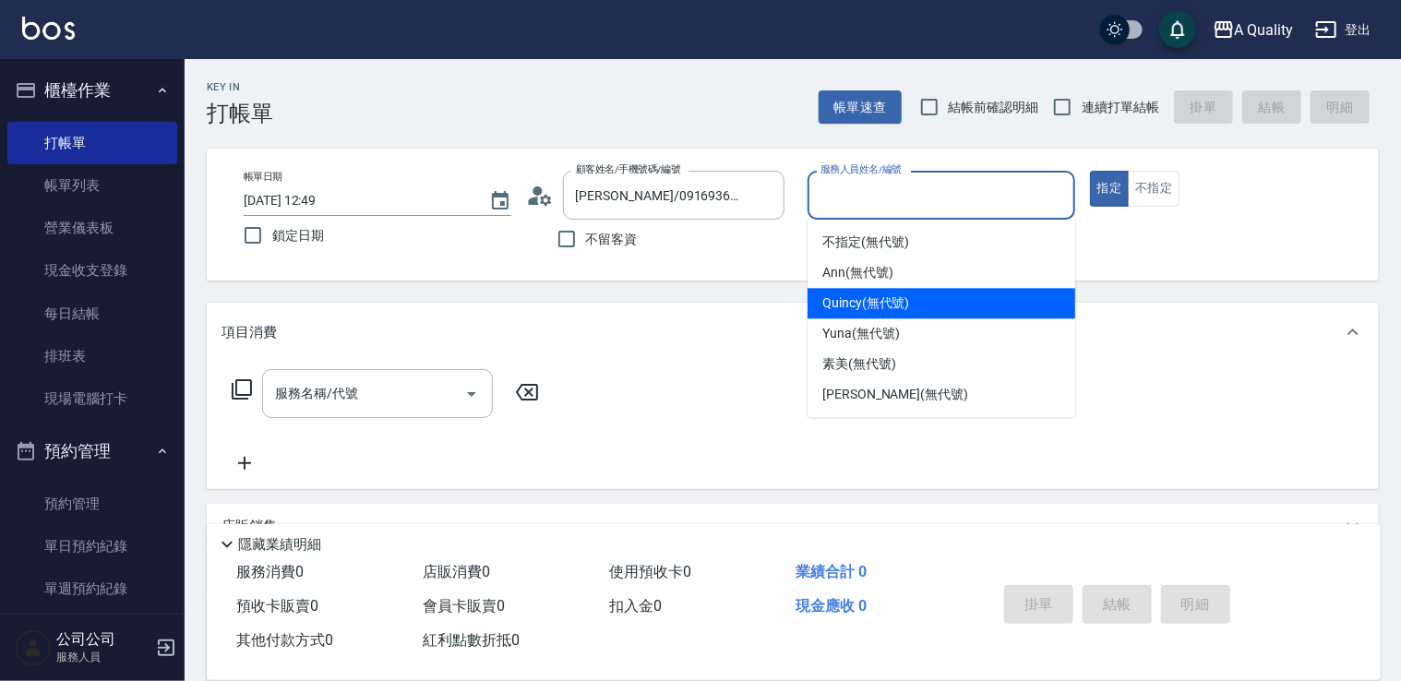
click at [881, 295] on span "Quincy (無代號)" at bounding box center [866, 303] width 87 height 19
type input "Quincy(無代號)"
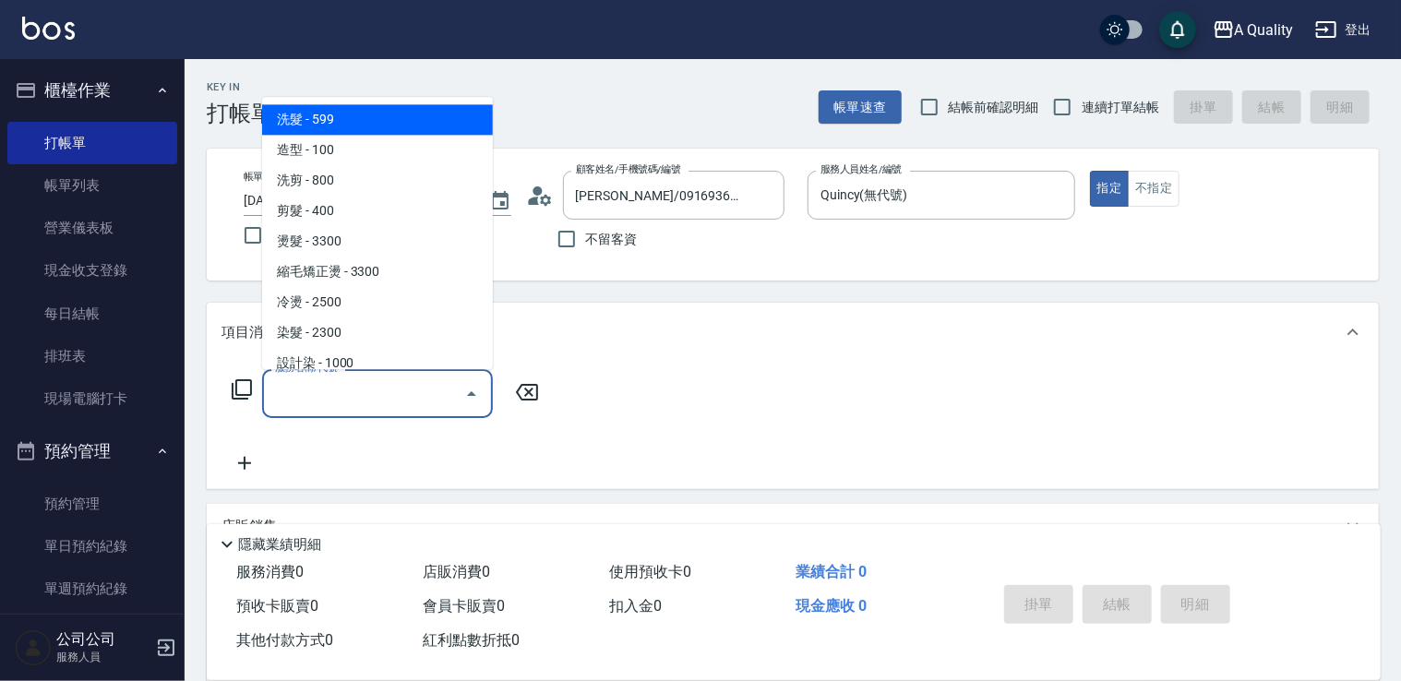
click at [451, 382] on input "服務名稱/代號" at bounding box center [364, 394] width 186 height 32
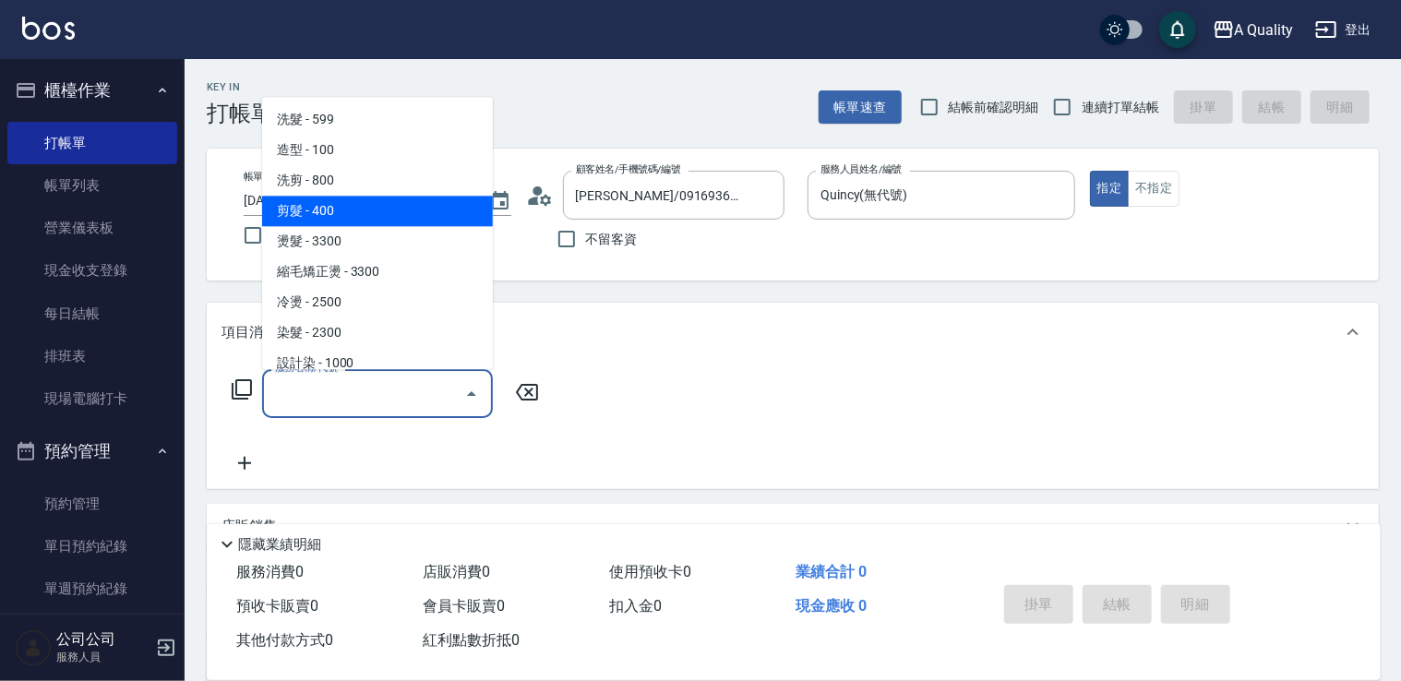
click at [424, 211] on span "剪髮 - 400" at bounding box center [377, 211] width 231 height 30
type input "剪髮(201)"
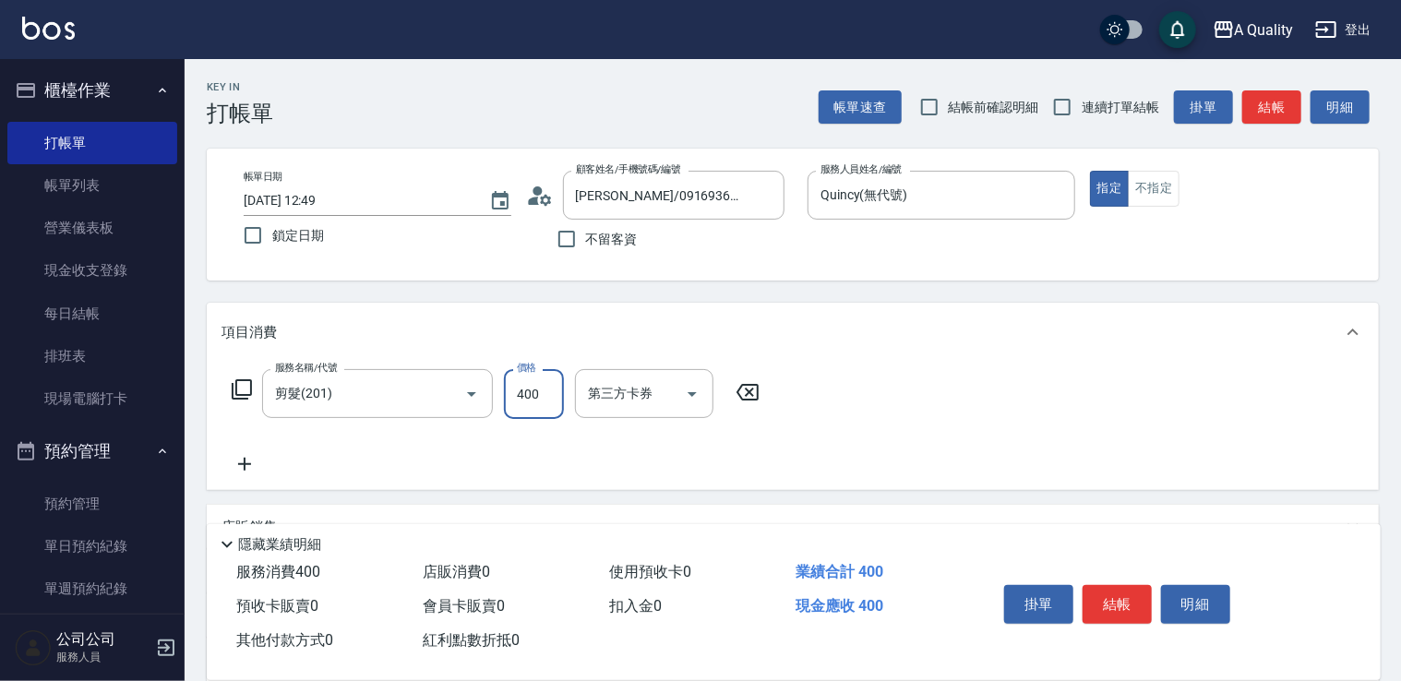
click at [557, 391] on input "400" at bounding box center [534, 394] width 60 height 50
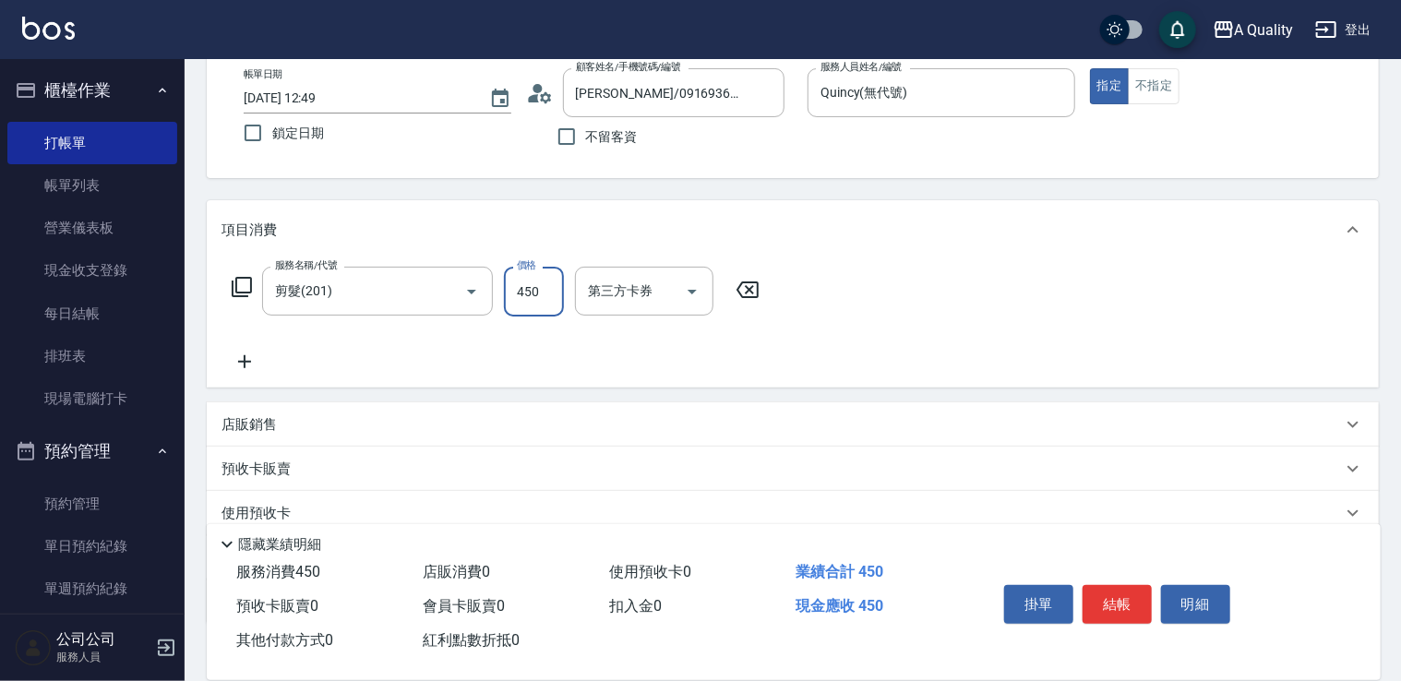
scroll to position [221, 0]
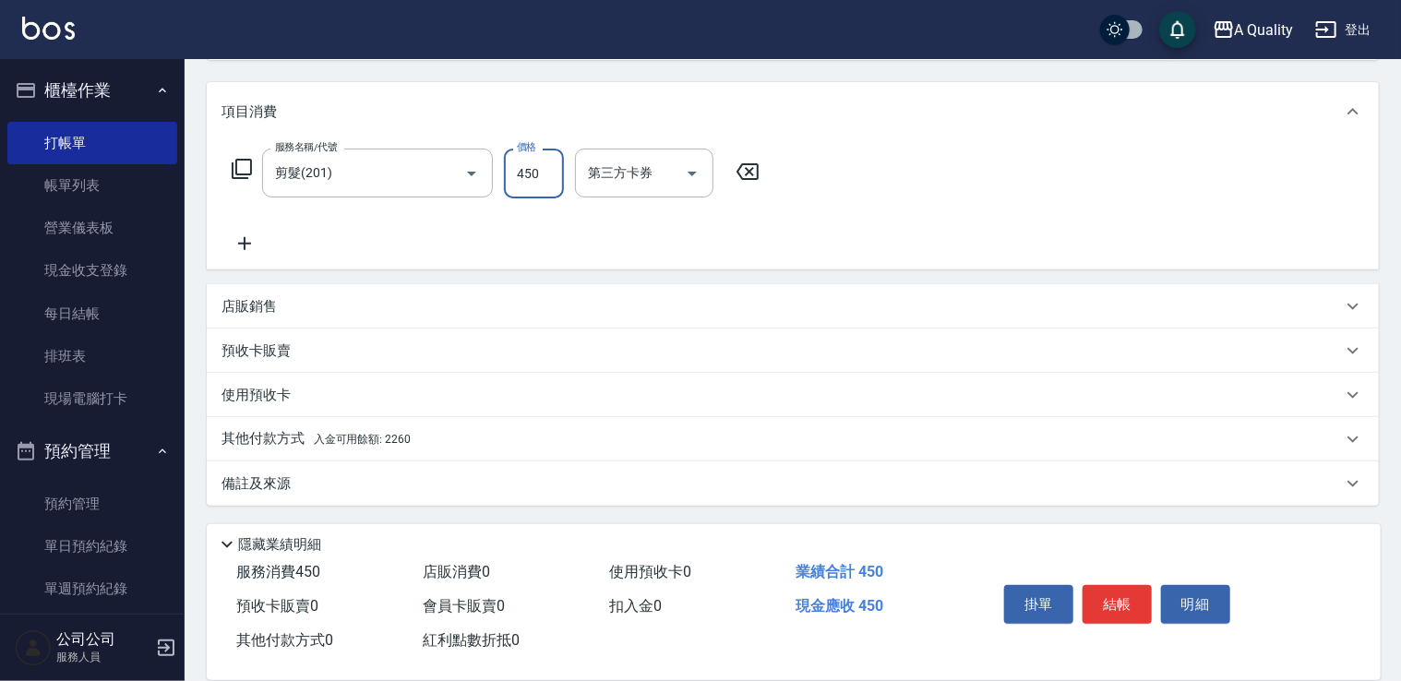
type input "450"
click at [329, 446] on p "其他付款方式 入金可用餘額: 2260" at bounding box center [316, 439] width 189 height 20
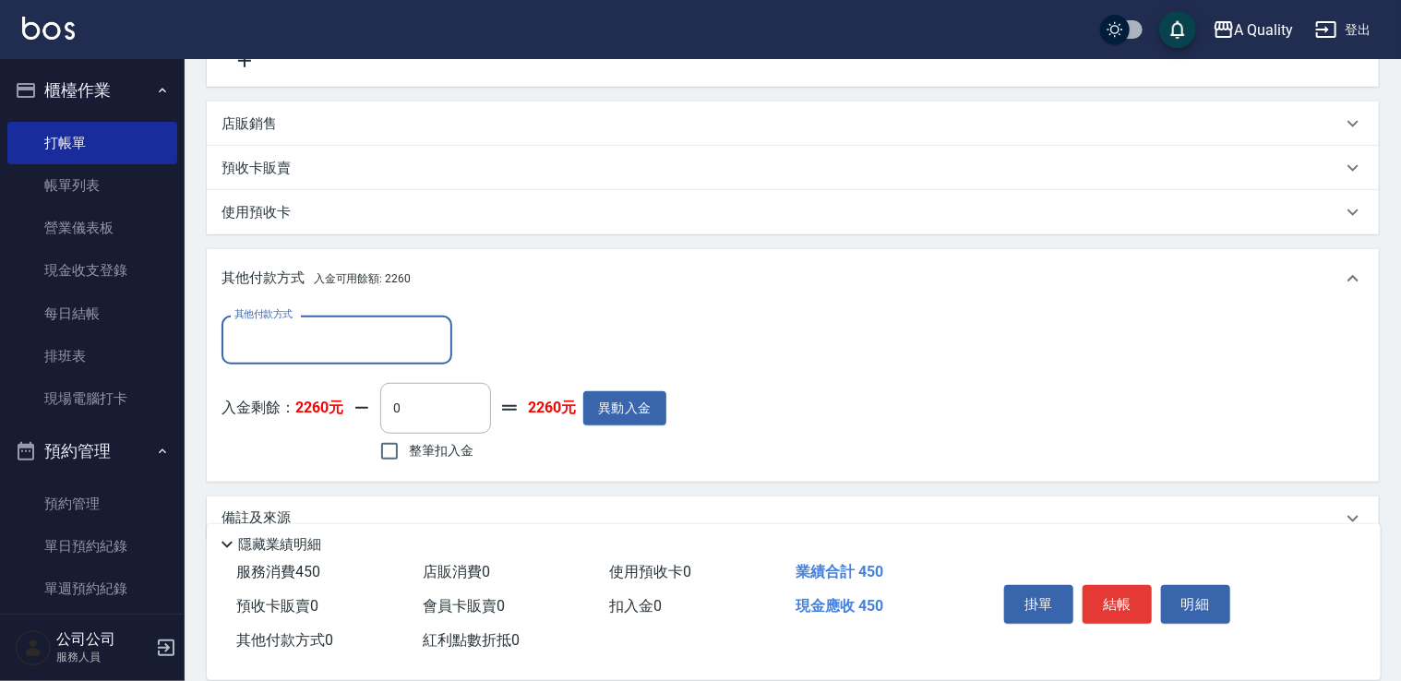
scroll to position [405, 0]
click at [423, 417] on input "0" at bounding box center [435, 406] width 111 height 50
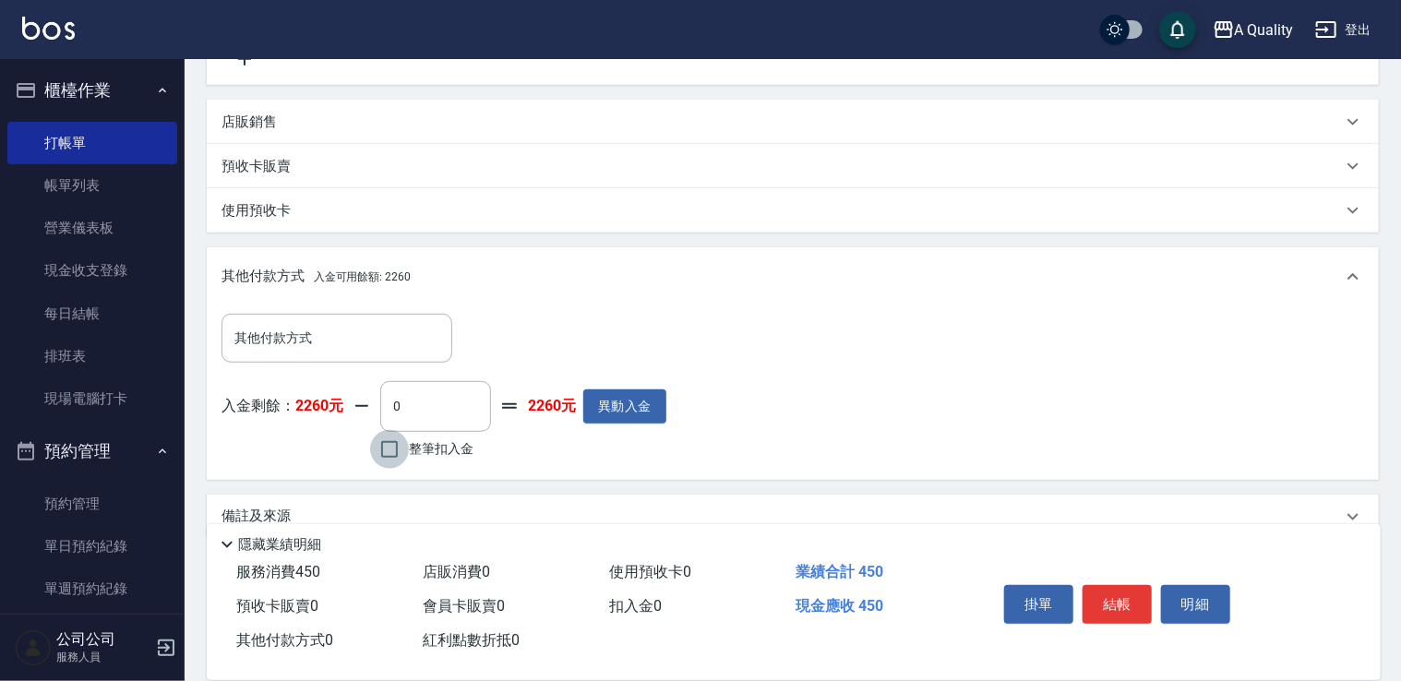
click at [400, 446] on input "整筆扣入金" at bounding box center [389, 449] width 39 height 39
checkbox input "true"
type input "450"
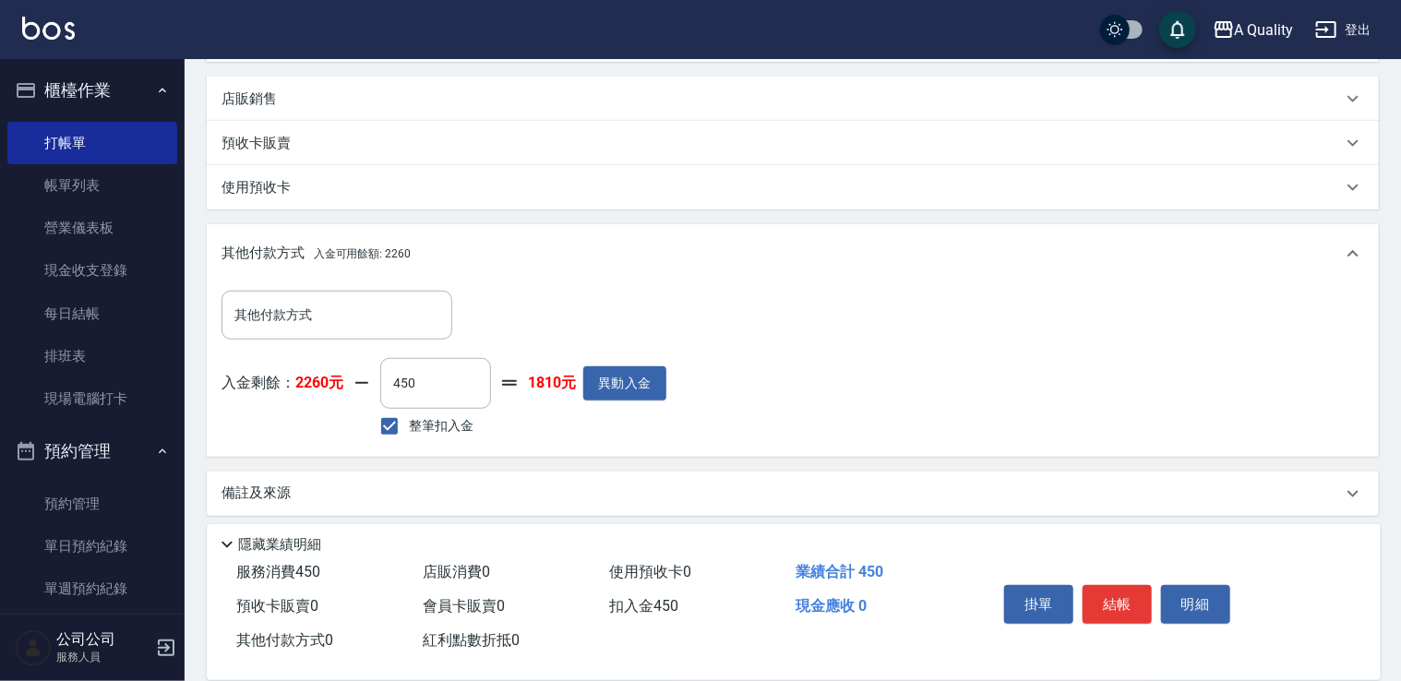
scroll to position [438, 0]
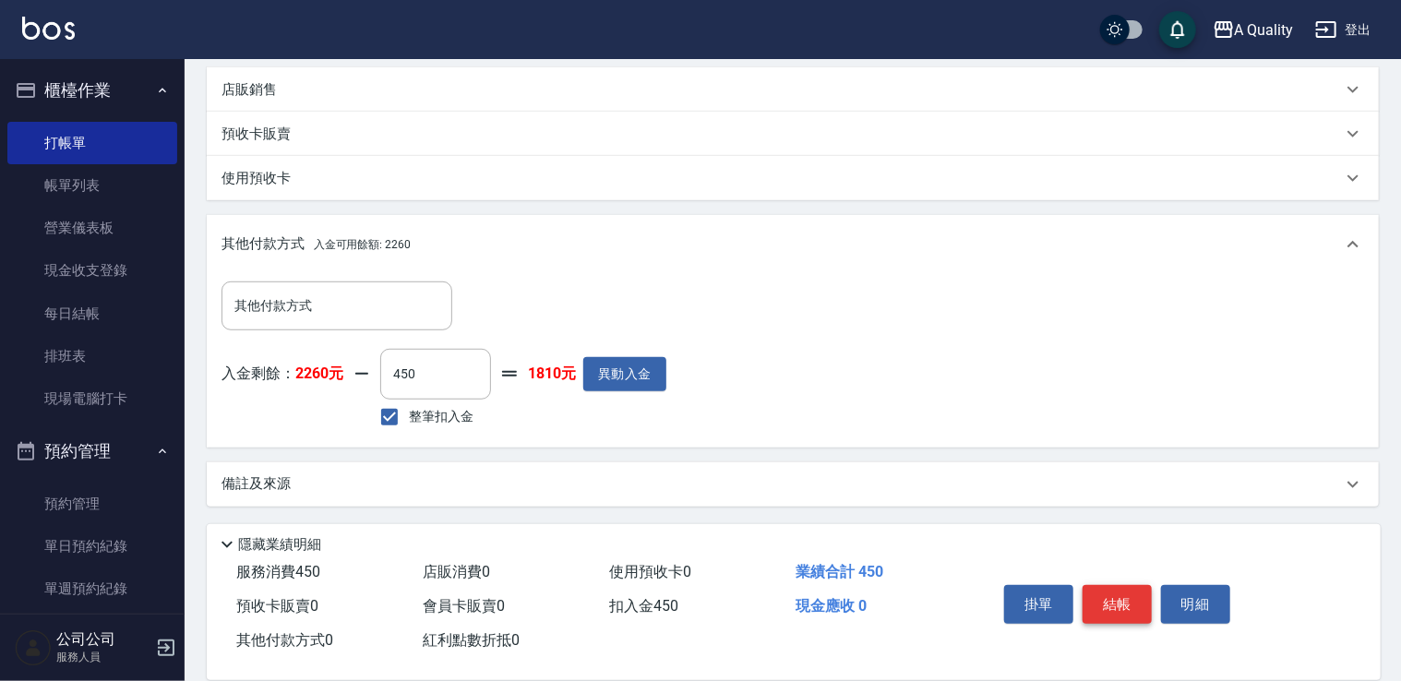
click at [1108, 602] on button "結帳" at bounding box center [1117, 604] width 69 height 39
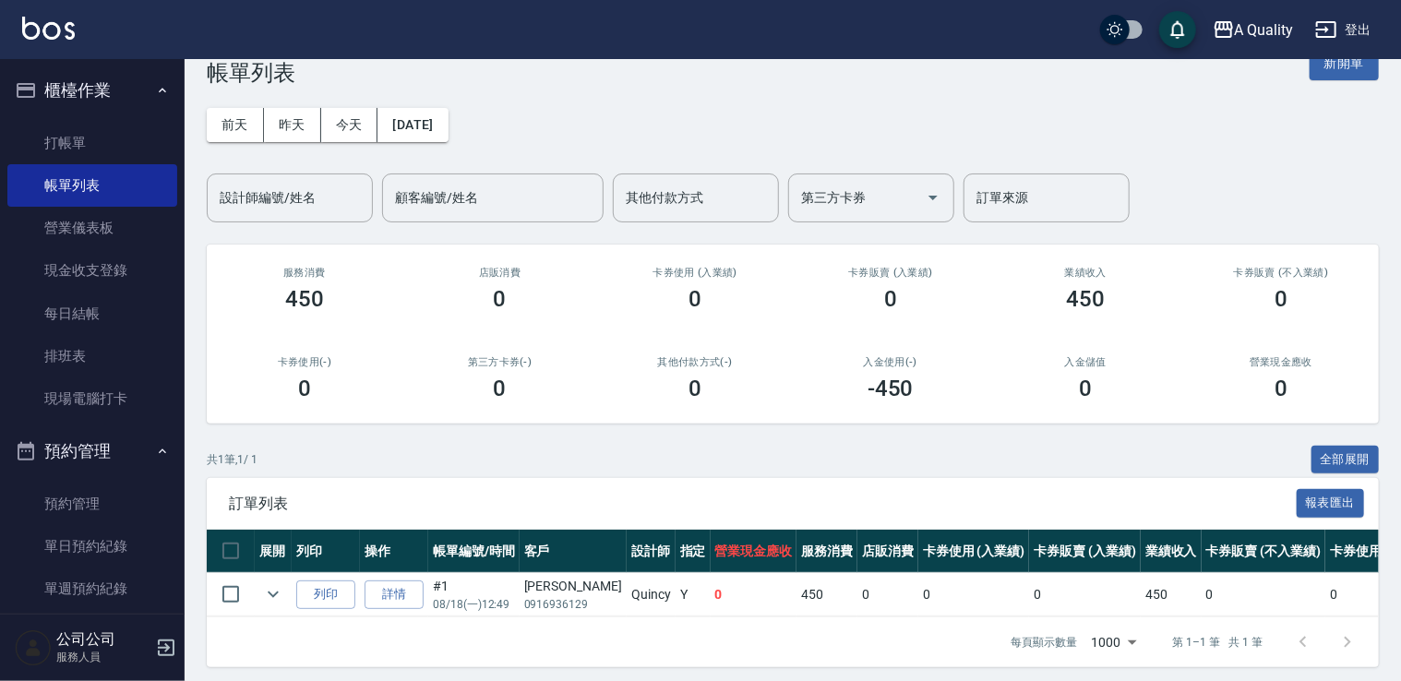
scroll to position [62, 0]
